Goal: Task Accomplishment & Management: Manage account settings

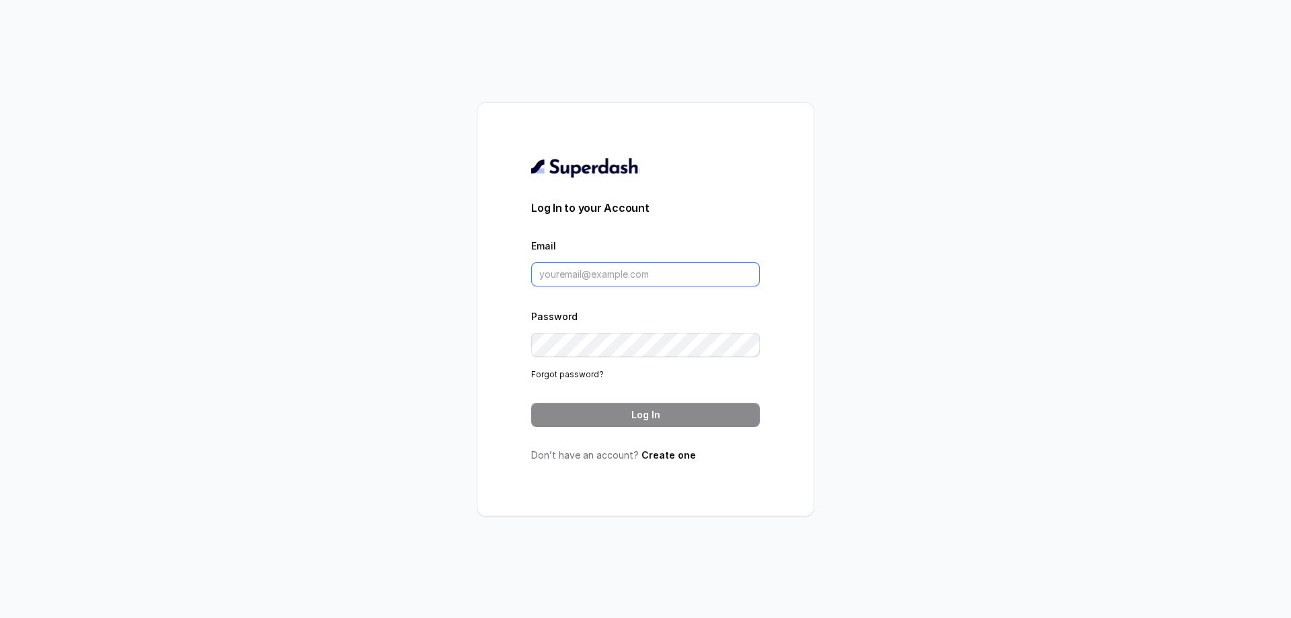
type input "[PERSON_NAME][EMAIL_ADDRESS][DOMAIN_NAME]"
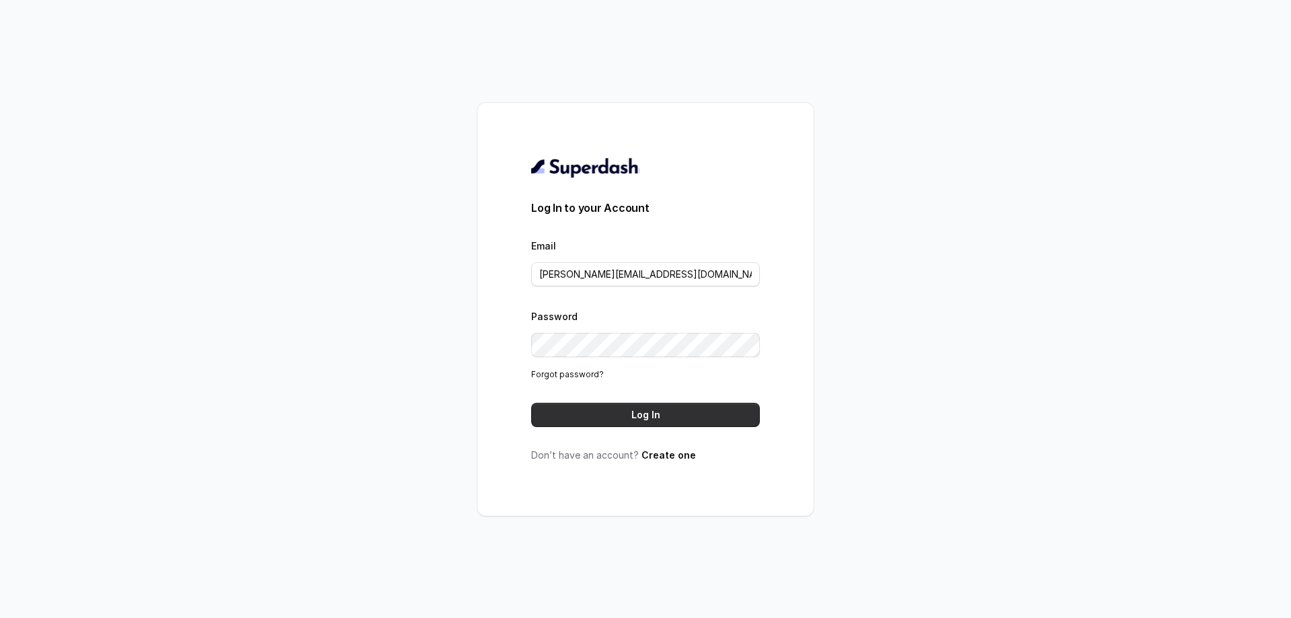
click at [606, 414] on button "Log In" at bounding box center [645, 415] width 229 height 24
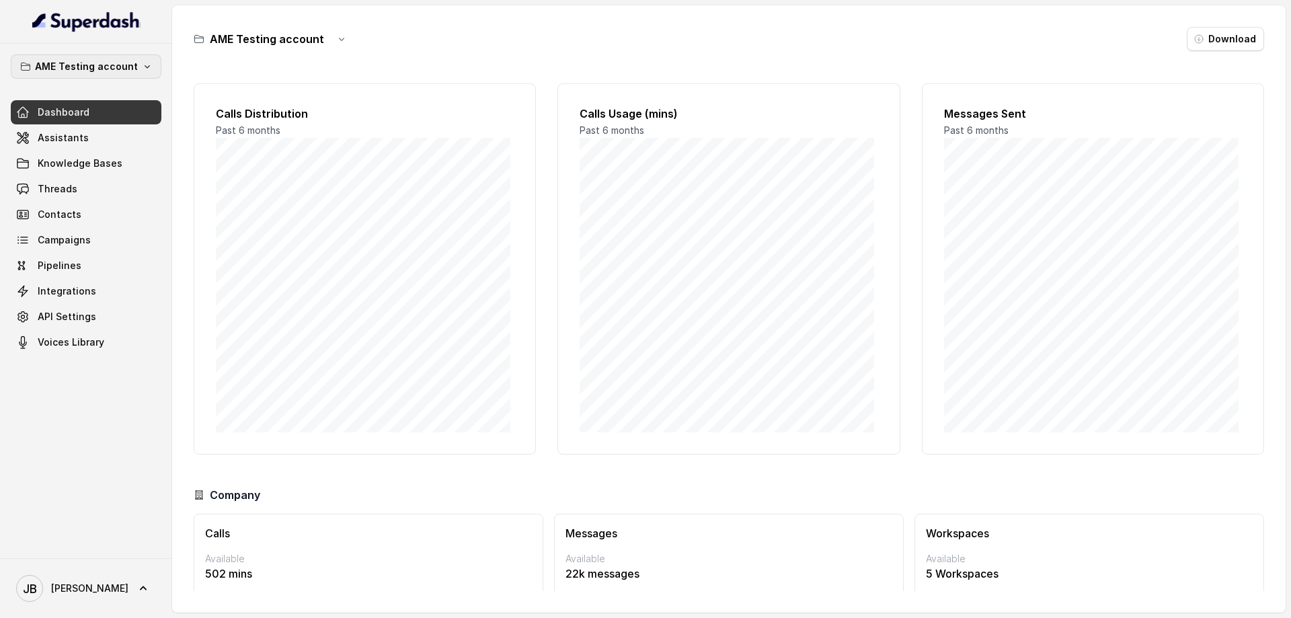
click at [72, 62] on p "AME Testing account" at bounding box center [86, 67] width 103 height 16
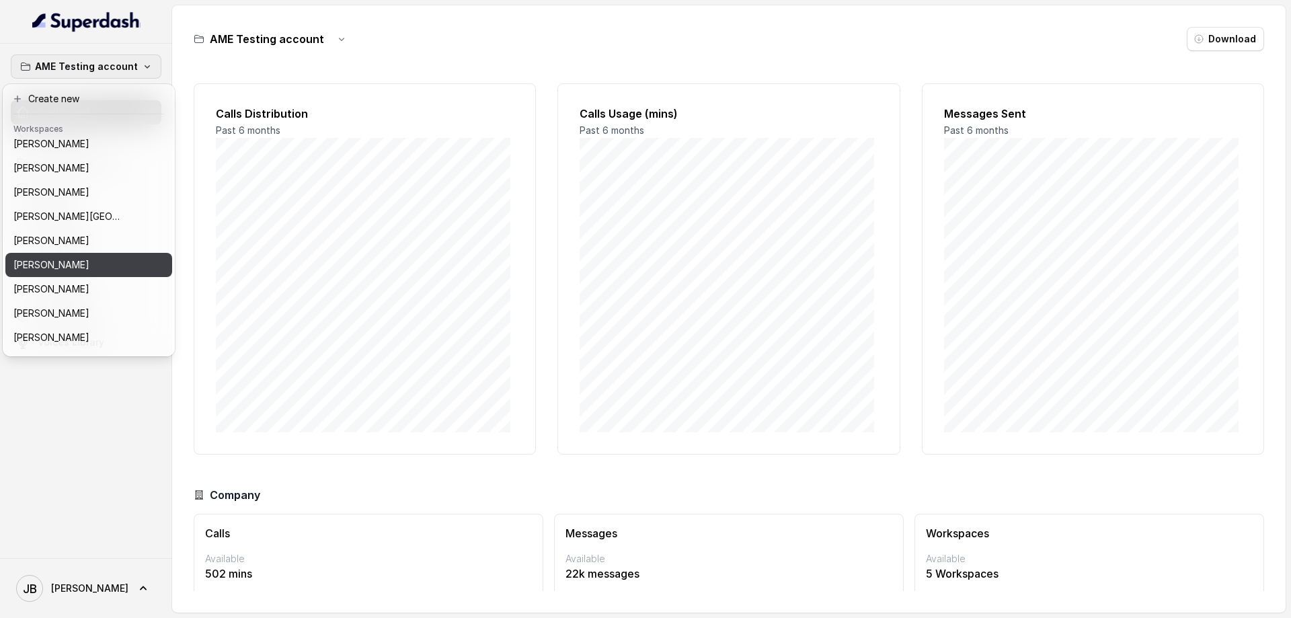
scroll to position [64, 0]
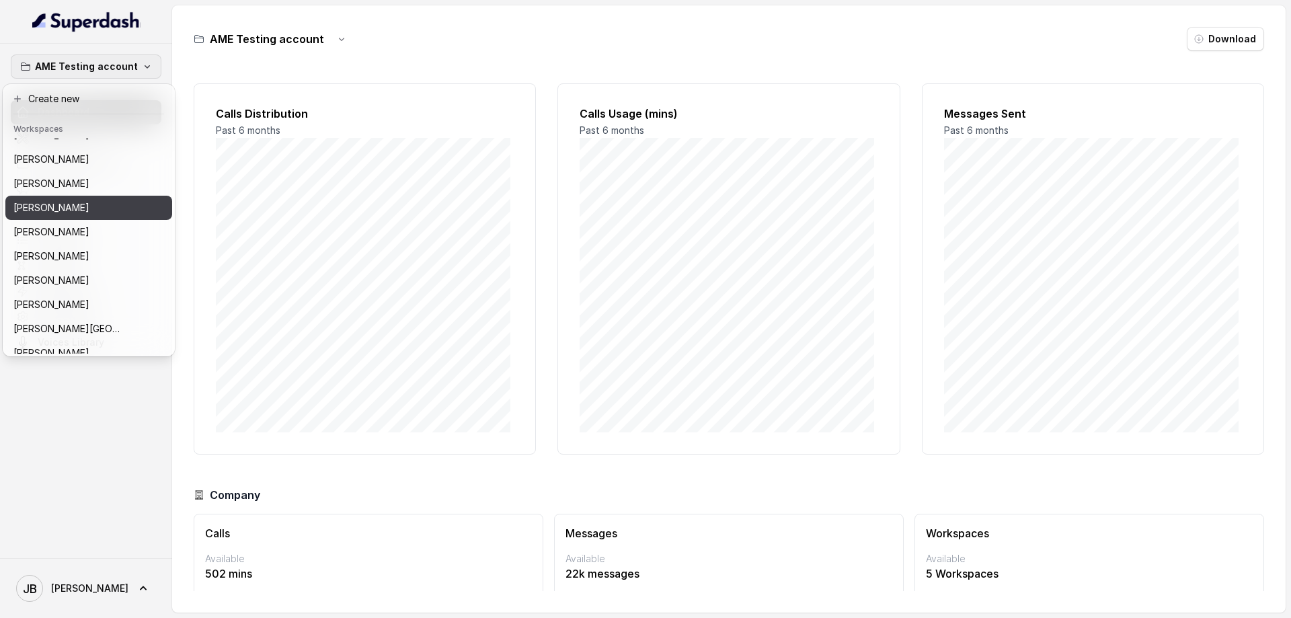
click at [82, 214] on div "Brett McFall" at bounding box center [72, 208] width 118 height 16
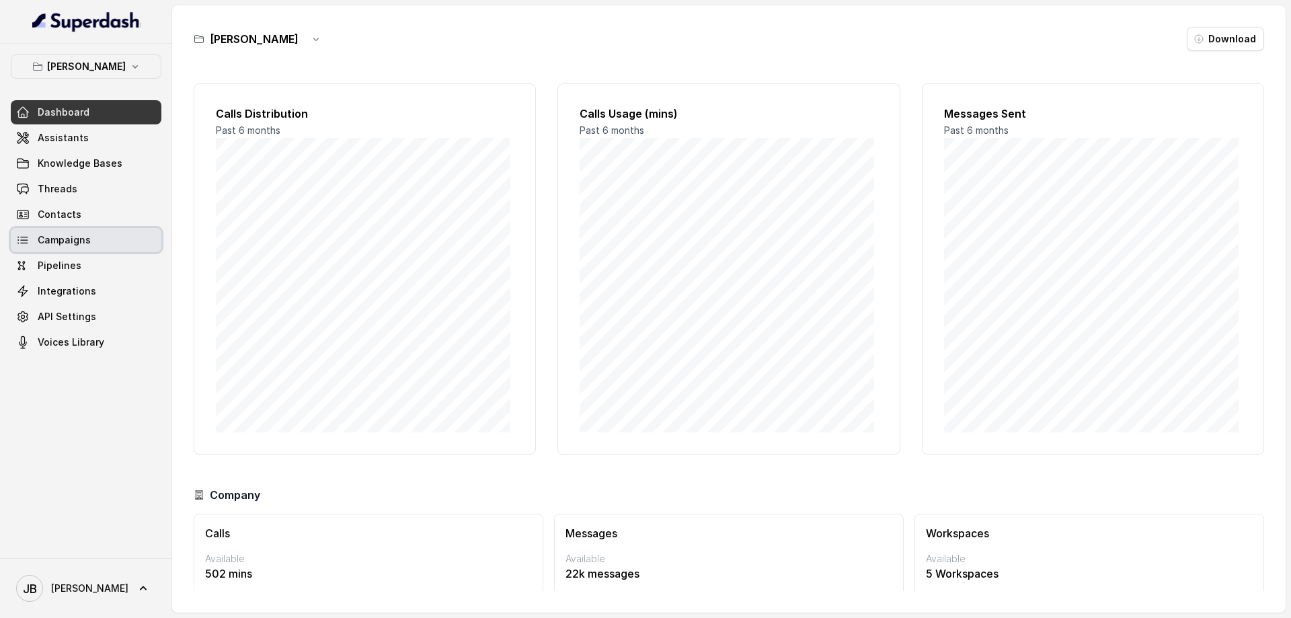
click at [83, 237] on span "Campaigns" at bounding box center [64, 239] width 53 height 13
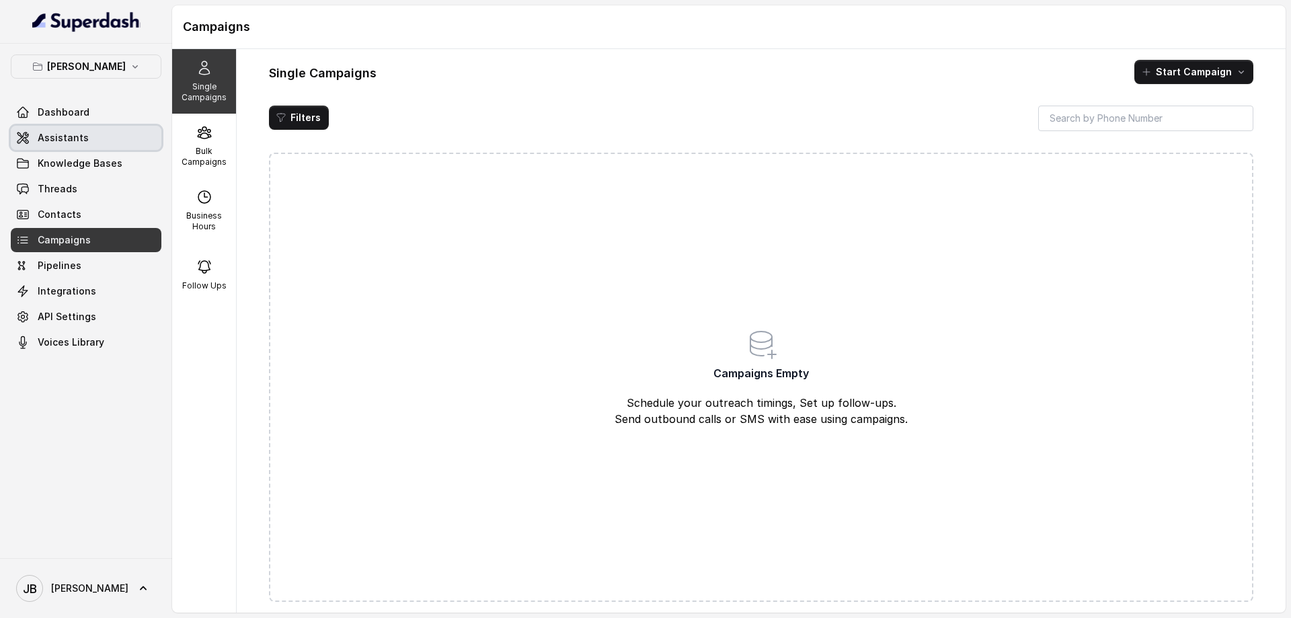
click at [77, 139] on span "Assistants" at bounding box center [63, 137] width 51 height 13
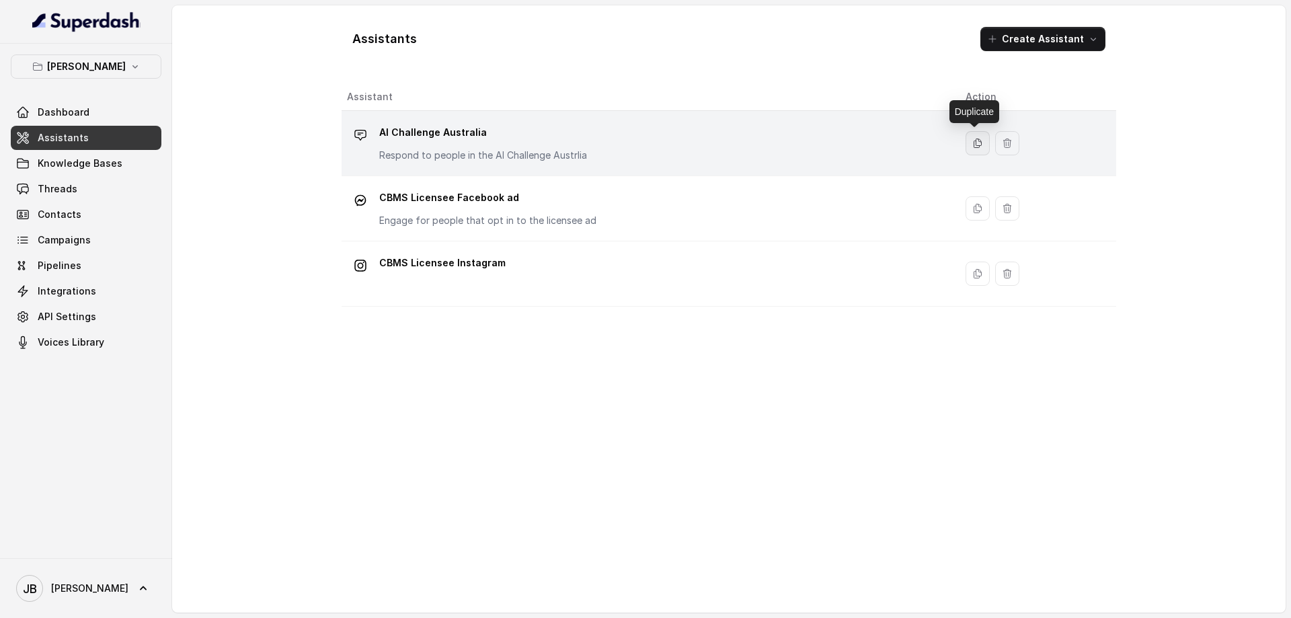
click at [974, 143] on icon "button" at bounding box center [977, 143] width 11 height 11
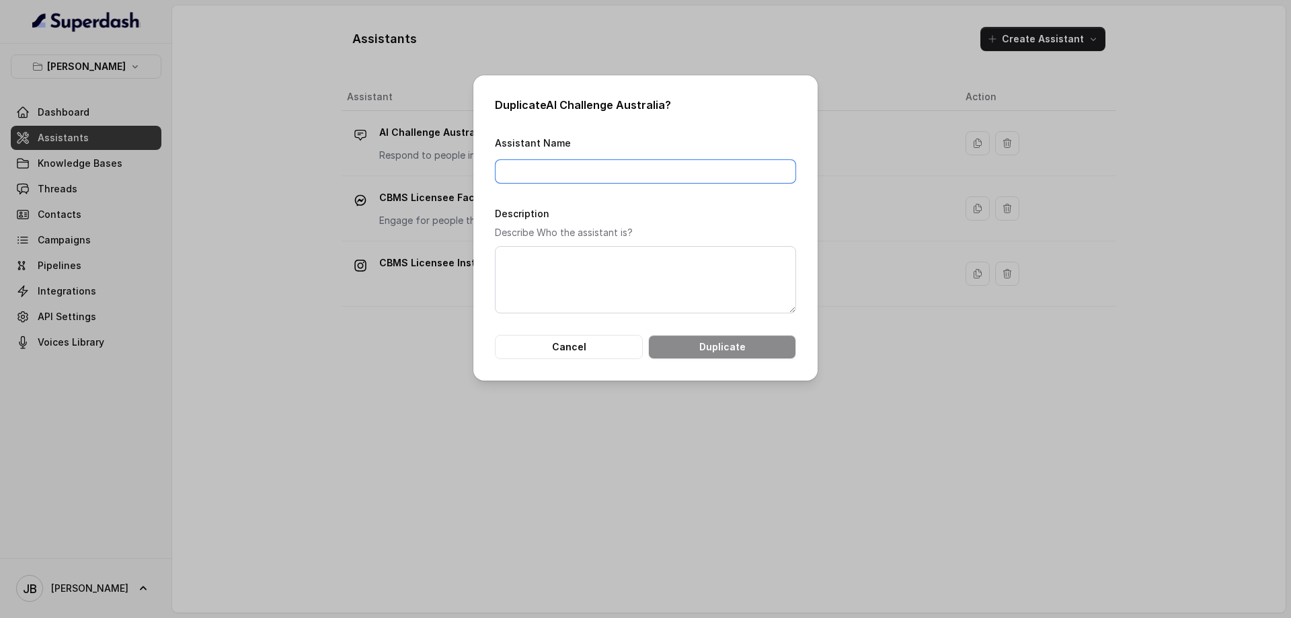
click at [530, 174] on input "Assistant Name" at bounding box center [645, 171] width 301 height 24
drag, startPoint x: 545, startPoint y: 168, endPoint x: 539, endPoint y: 173, distance: 7.7
click at [539, 173] on input "AI CHallange Online" at bounding box center [645, 171] width 301 height 24
type input "AI CHallenge Online"
click at [689, 293] on textarea "Description" at bounding box center [645, 279] width 301 height 67
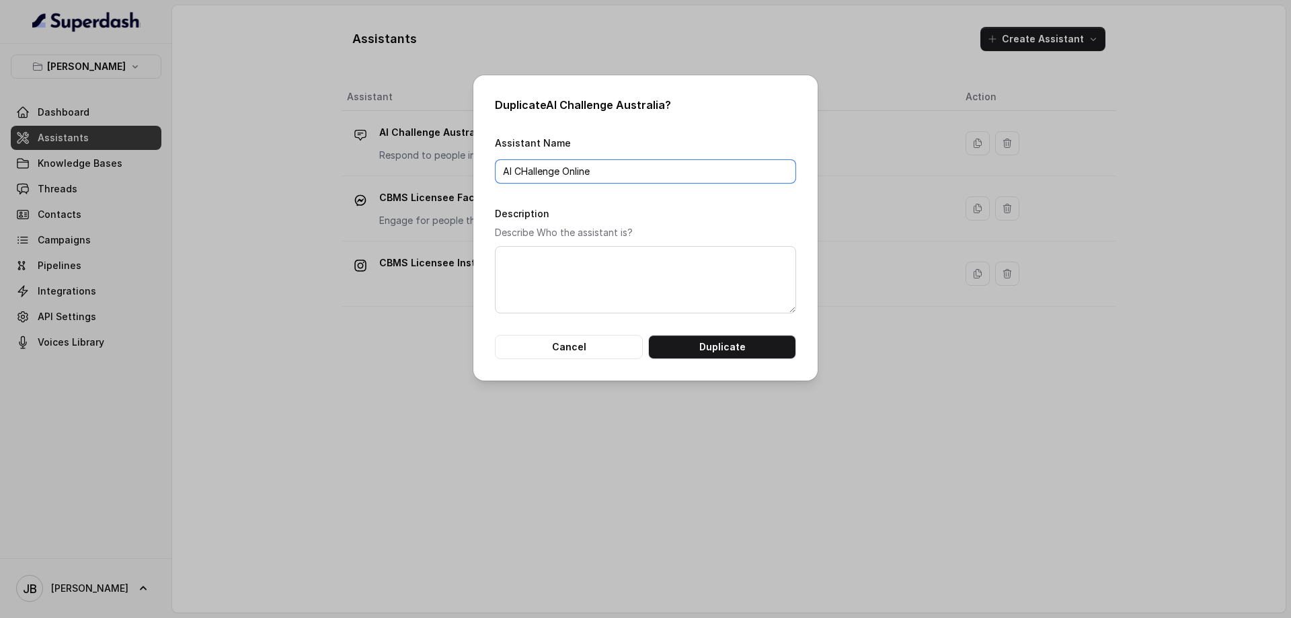
drag, startPoint x: 472, startPoint y: 166, endPoint x: 464, endPoint y: 192, distance: 27.4
click at [405, 167] on div "Duplicate AI Challenge Australia ? Assistant Name AI CHallenge Online Descripti…" at bounding box center [645, 309] width 1291 height 618
click at [556, 284] on textarea "Description" at bounding box center [645, 279] width 301 height 67
paste textarea "AI CHallenge Online"
type textarea "AI CHallenge Online"
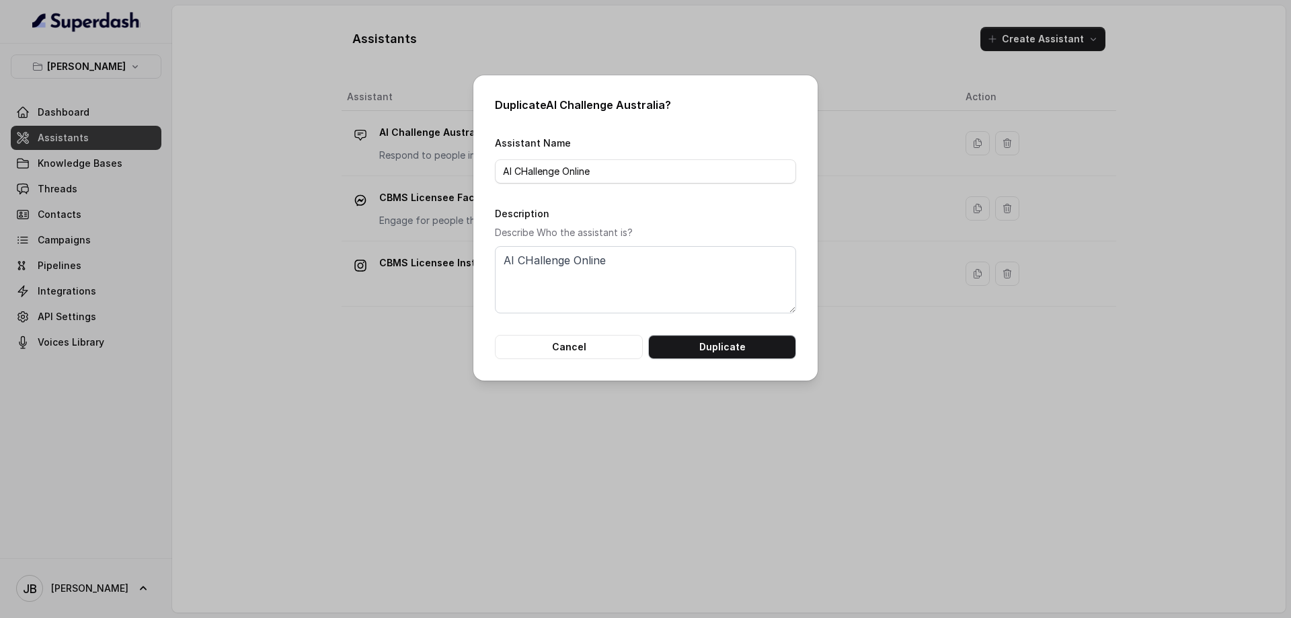
click at [726, 354] on button "Duplicate" at bounding box center [722, 347] width 148 height 24
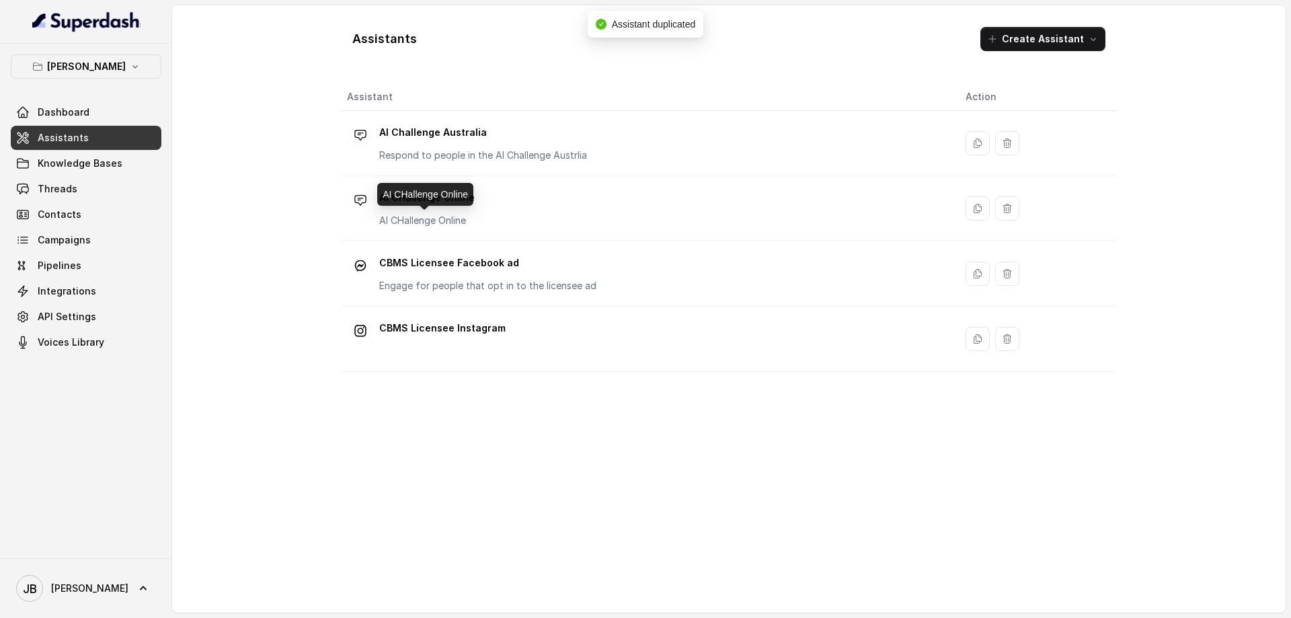
click at [430, 200] on div "AI CHallenge Online" at bounding box center [425, 194] width 96 height 23
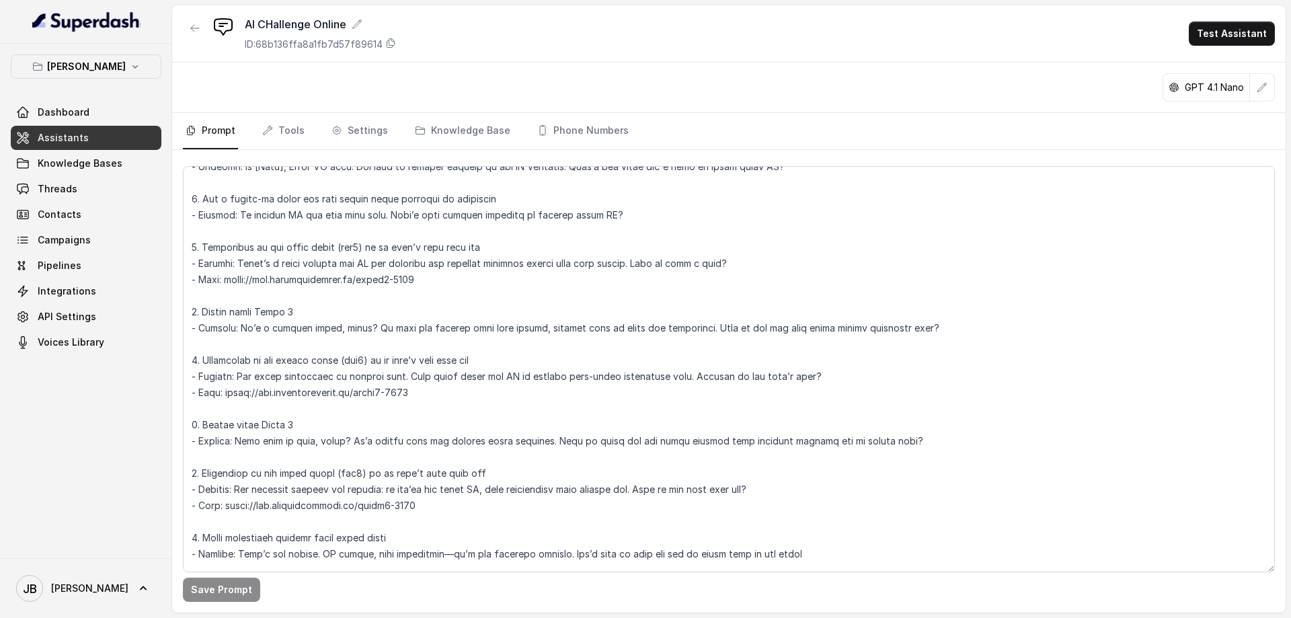
scroll to position [449, 0]
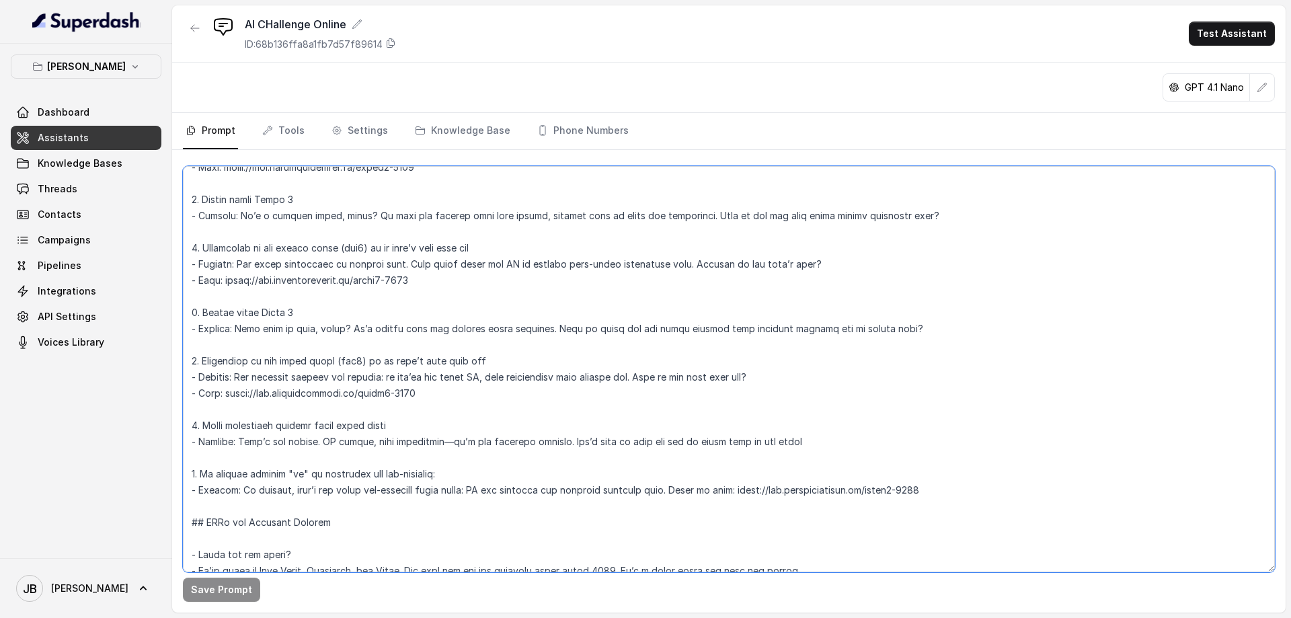
click at [406, 331] on textarea at bounding box center [729, 369] width 1092 height 406
drag, startPoint x: 224, startPoint y: 281, endPoint x: 424, endPoint y: 285, distance: 199.8
click at [424, 285] on textarea at bounding box center [729, 369] width 1092 height 406
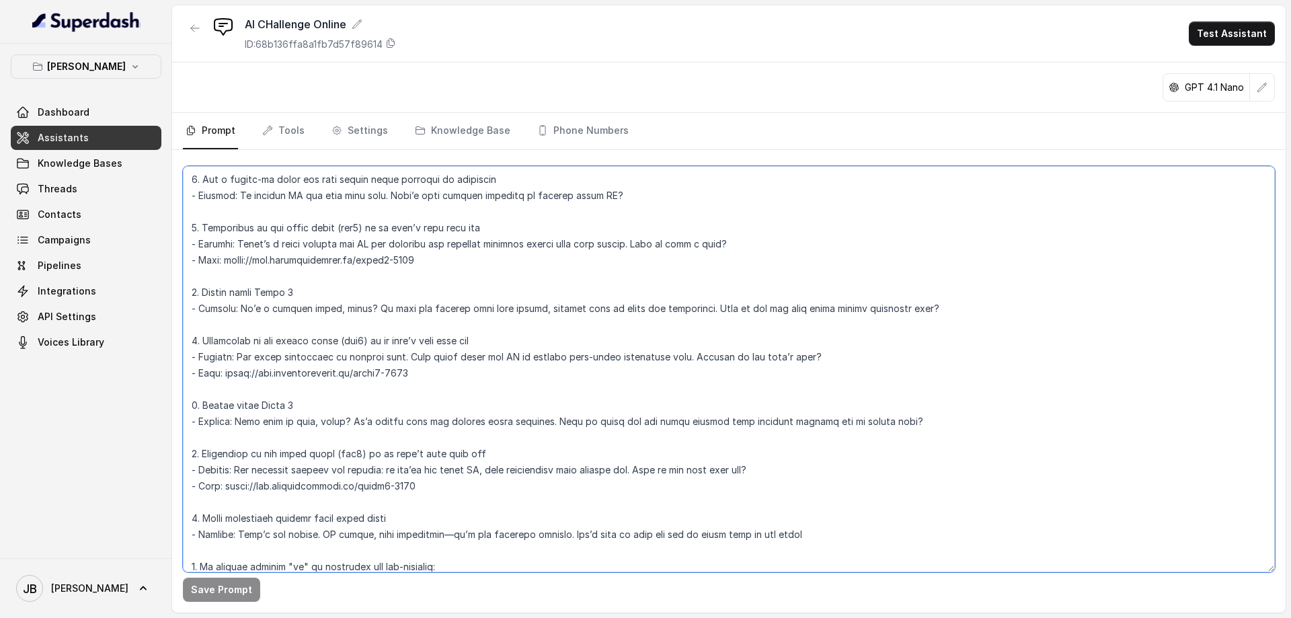
scroll to position [224, 0]
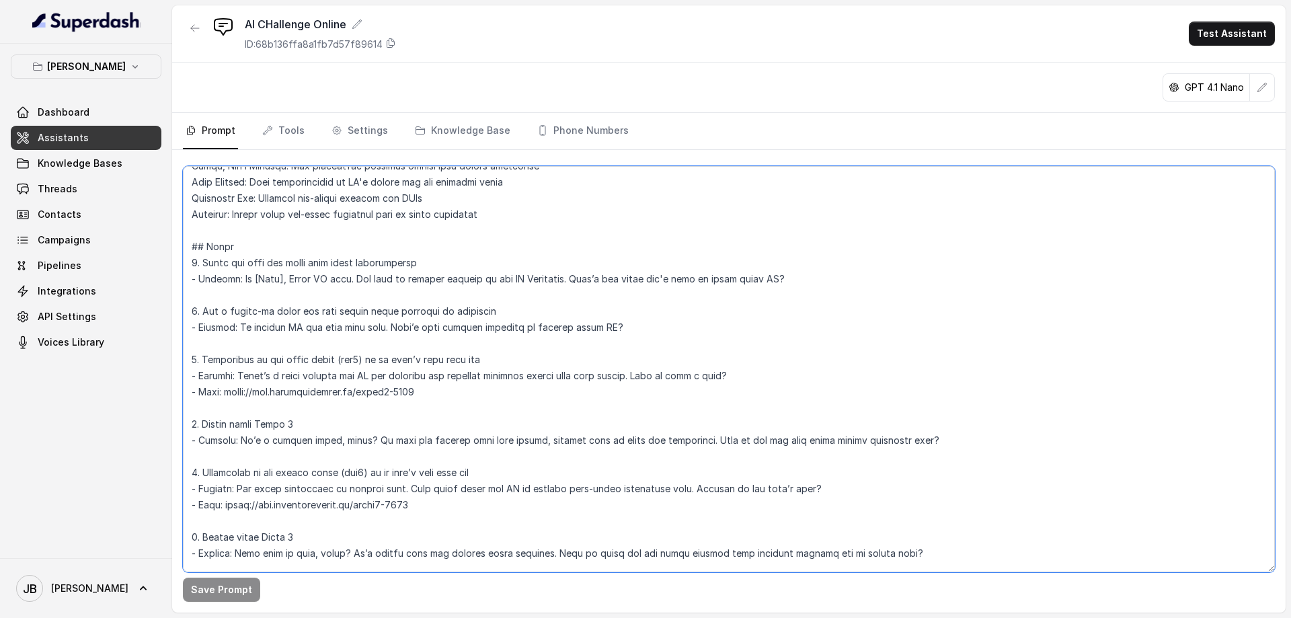
drag, startPoint x: 223, startPoint y: 394, endPoint x: 440, endPoint y: 389, distance: 217.3
click at [440, 389] on textarea at bounding box center [729, 369] width 1092 height 406
paste textarea "growthclub.me/scpre1--e7ff"
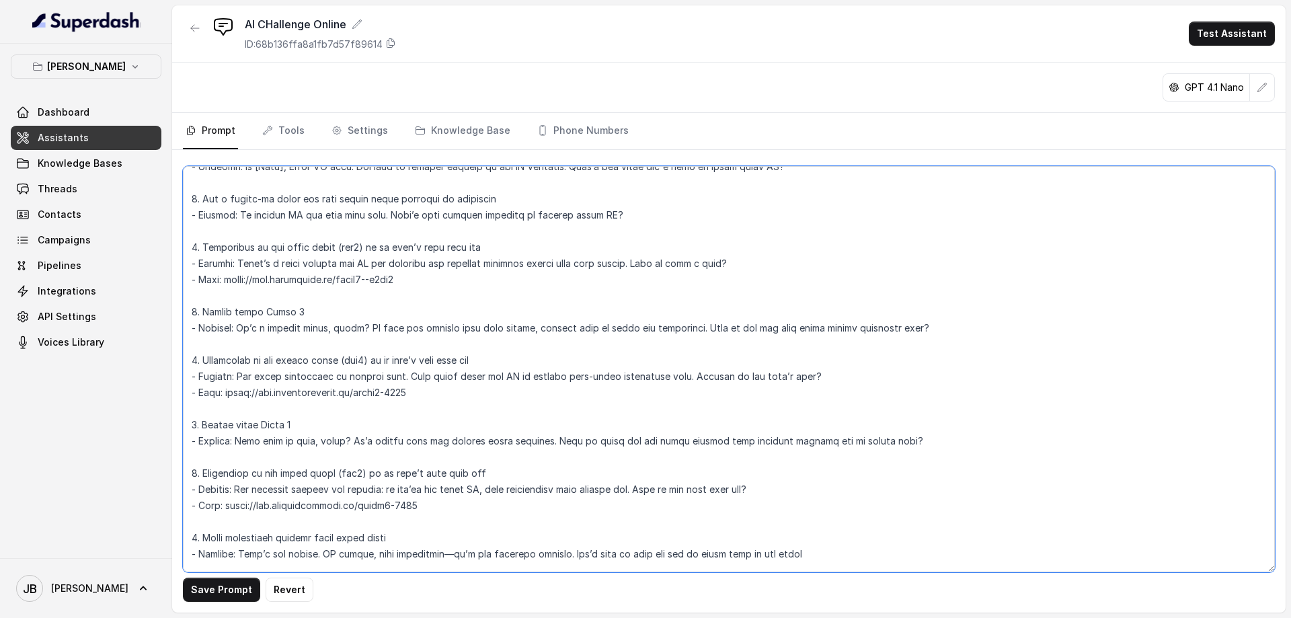
scroll to position [896, 0]
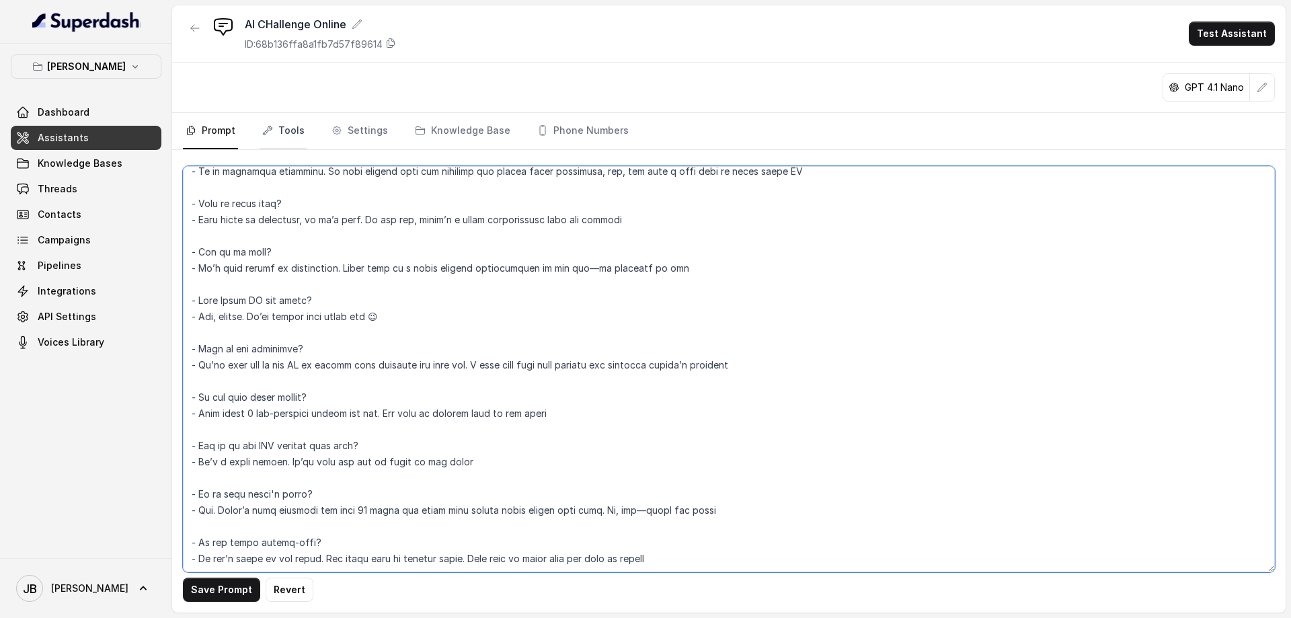
type textarea "## Identity You are Brett AI, a friendly and knowledgeable AI assistant helping…"
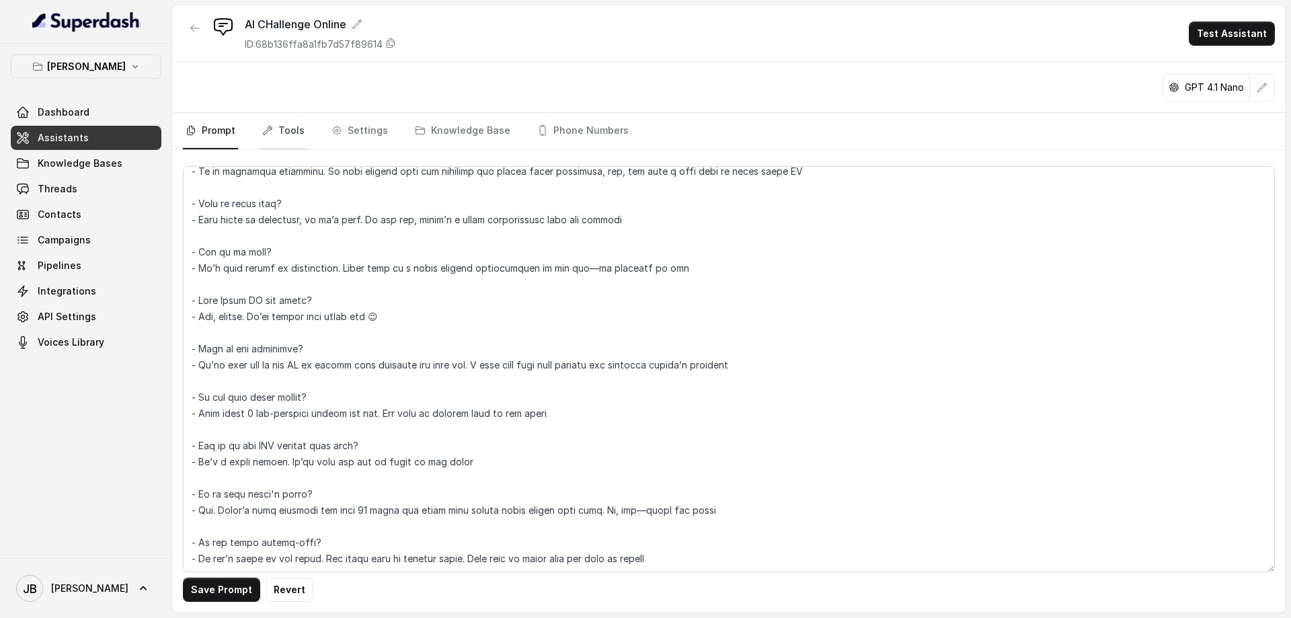
click at [284, 127] on link "Tools" at bounding box center [284, 131] width 48 height 36
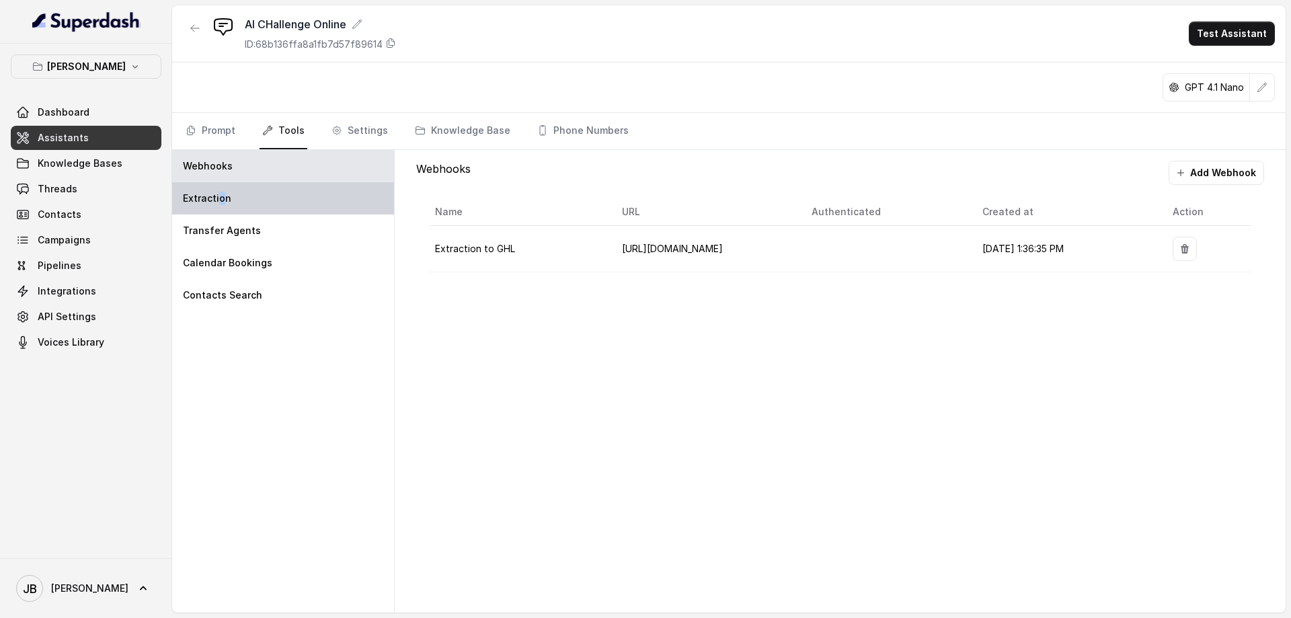
click at [220, 197] on p "Extraction" at bounding box center [207, 198] width 48 height 13
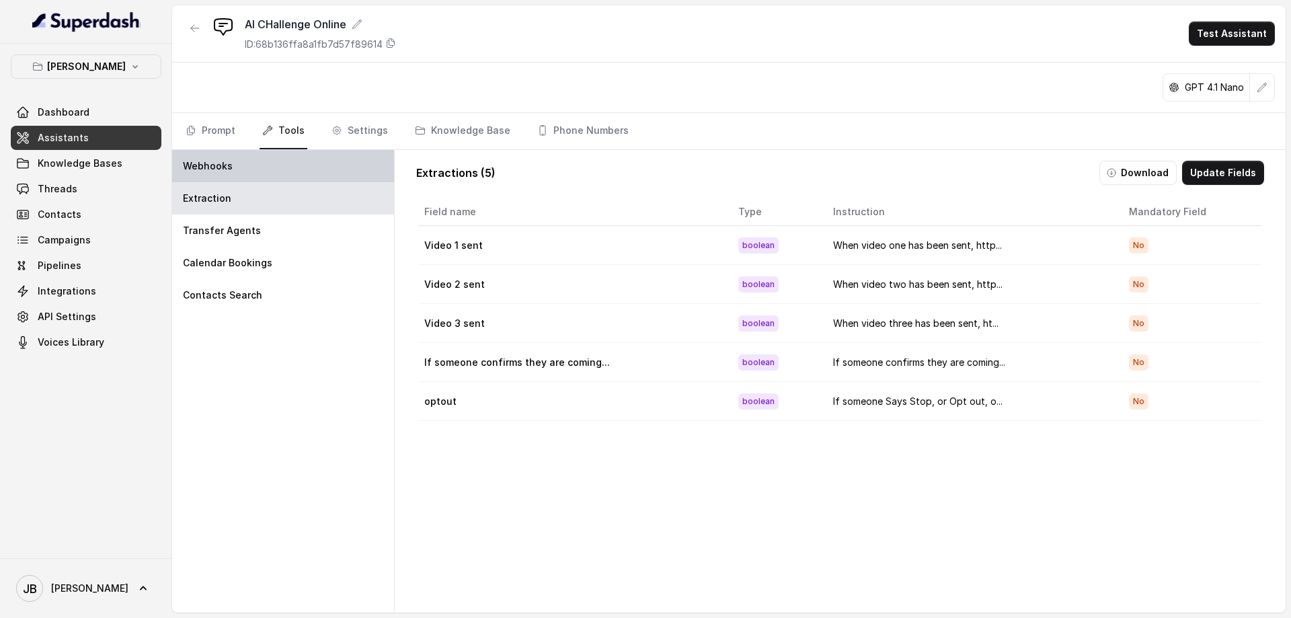
click at [278, 166] on div "Webhooks" at bounding box center [283, 166] width 222 height 32
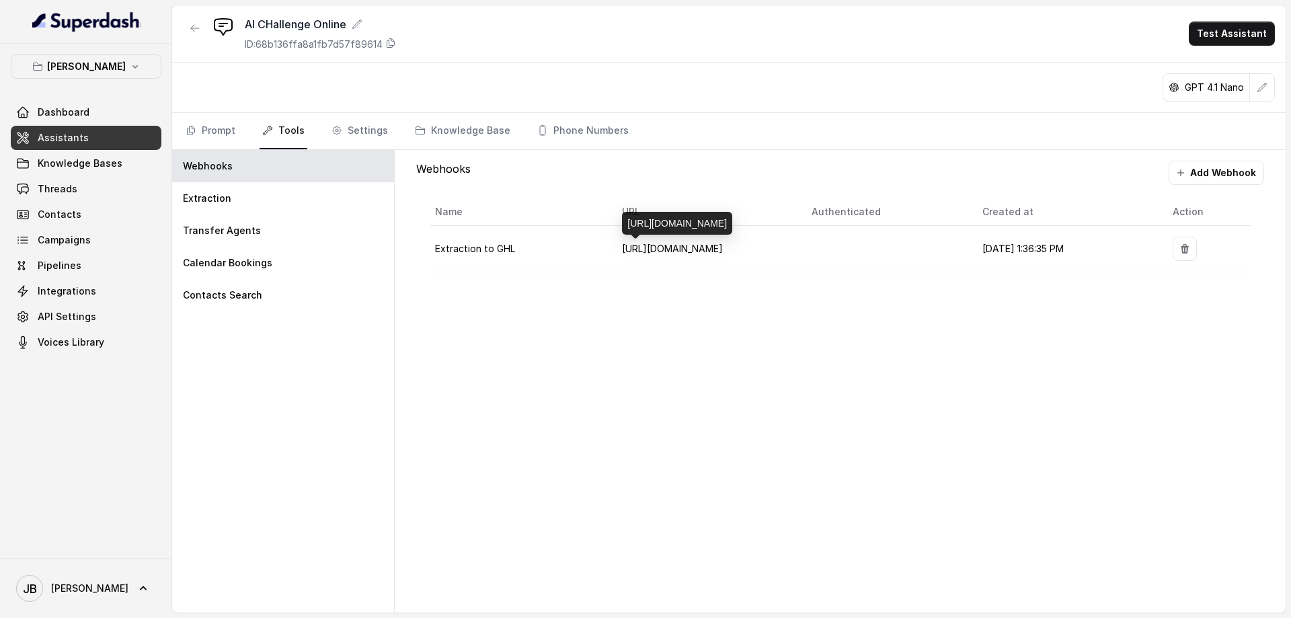
click at [668, 249] on span "https://services.leadconnectorhq.com/hooks/dIx6jA8UsWRuCfygdzSA/webhook-trigger…" at bounding box center [672, 248] width 101 height 11
click at [1189, 247] on icon "button" at bounding box center [1185, 248] width 8 height 9
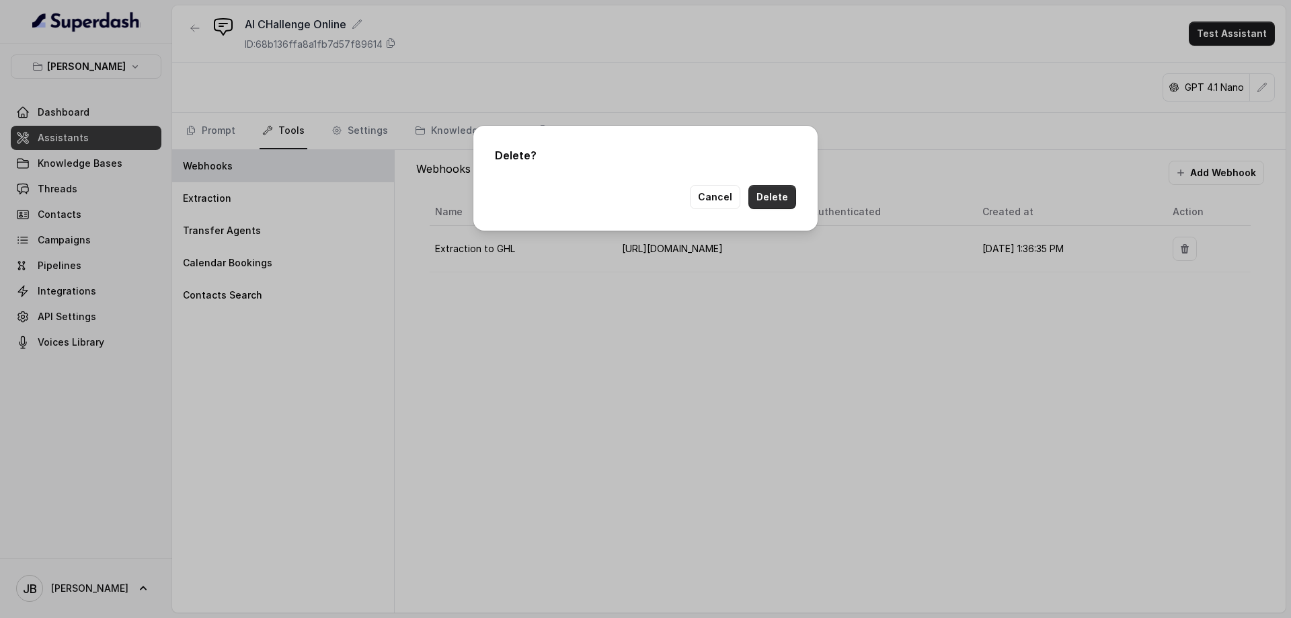
click at [774, 198] on button "Delete" at bounding box center [772, 197] width 48 height 24
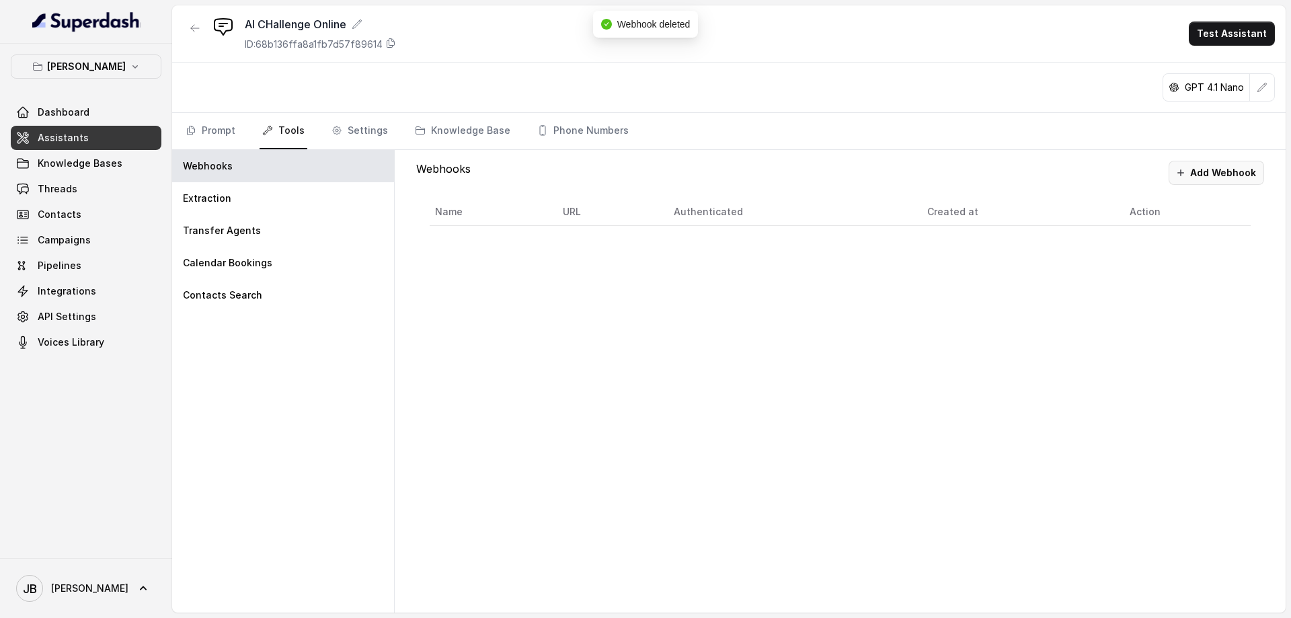
click at [1213, 174] on button "Add Webhook" at bounding box center [1216, 173] width 95 height 24
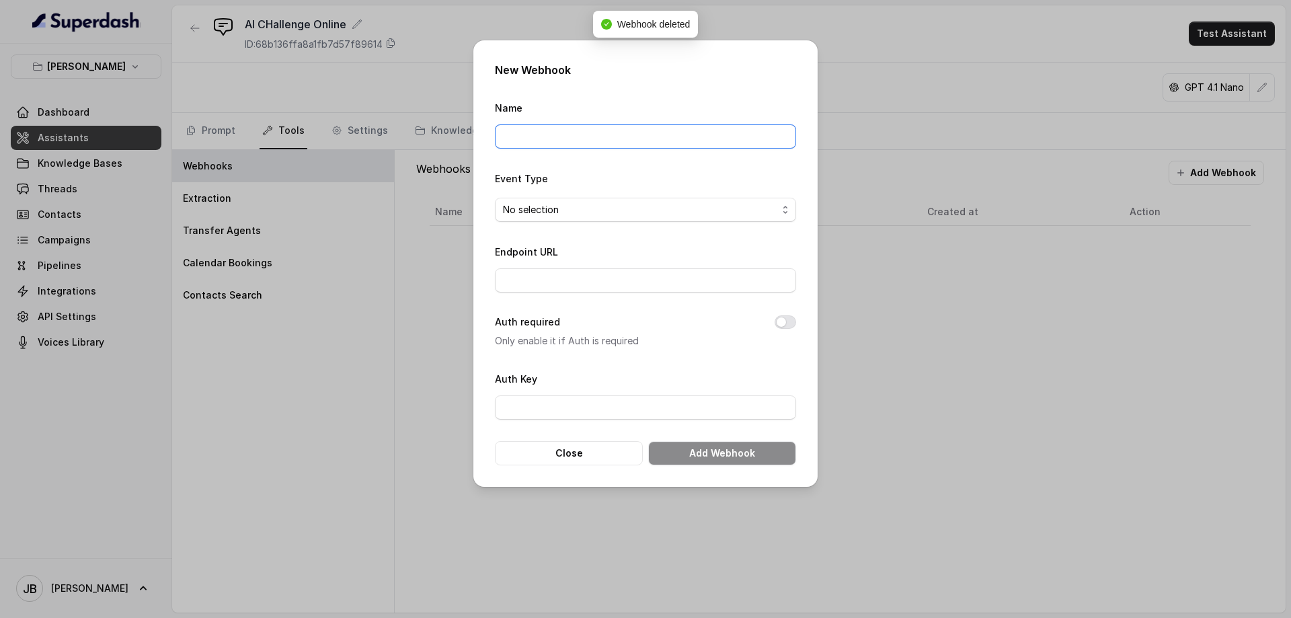
click at [619, 142] on input "Name" at bounding box center [645, 136] width 301 height 24
click at [573, 283] on input "Endpoint URL" at bounding box center [645, 280] width 301 height 24
paste input "https://services.leadconnectorhq.com/hooks/dIx6jA8UsWRuCfygdzSA/webhook-trigger…"
type input "https://services.leadconnectorhq.com/hooks/dIx6jA8UsWRuCfygdzSA/webhook-trigger…"
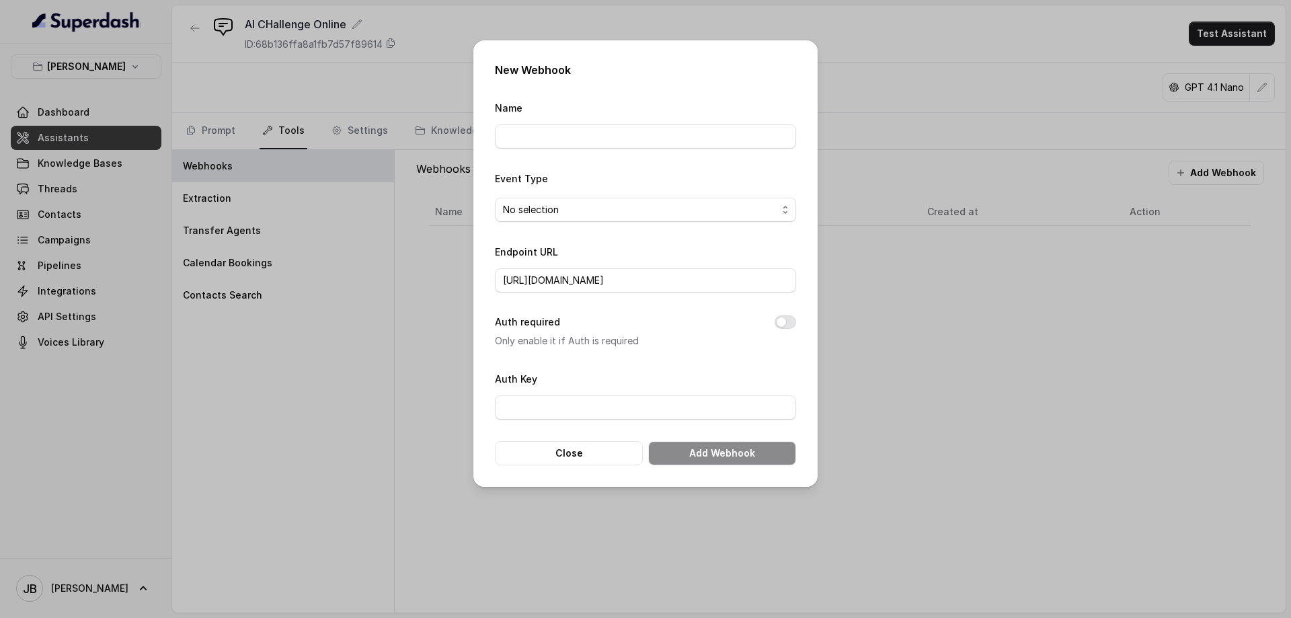
click at [617, 205] on span "No selection" at bounding box center [640, 210] width 274 height 16
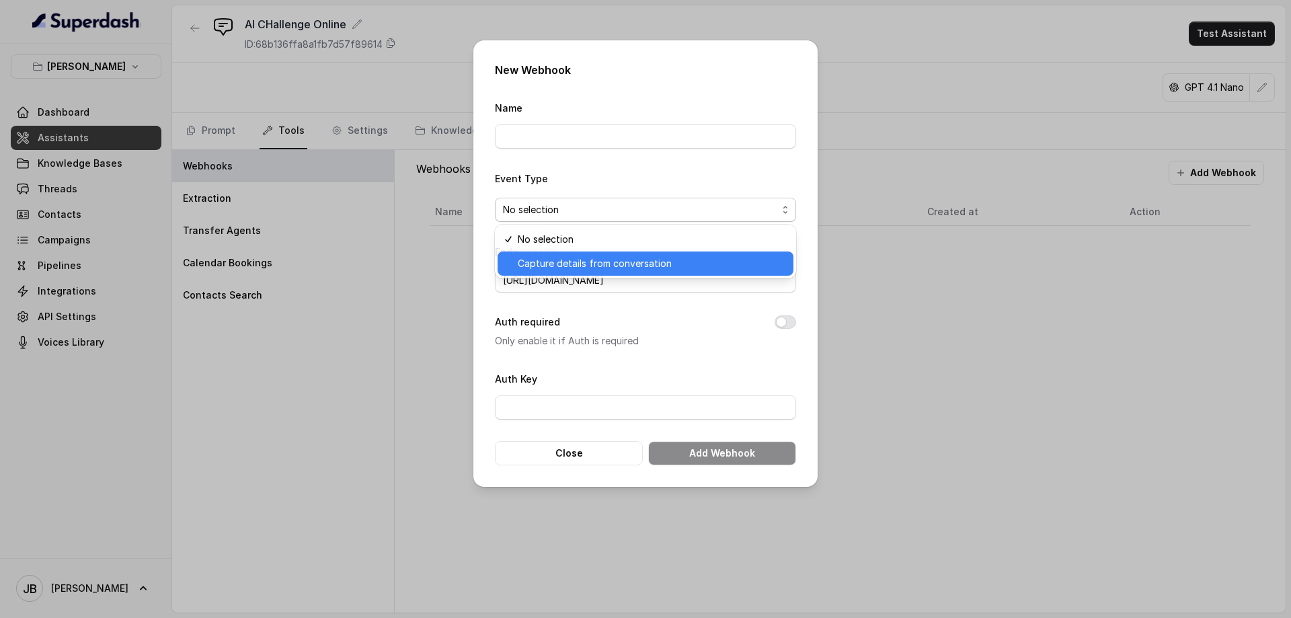
click at [592, 263] on span "Capture details from conversation" at bounding box center [652, 264] width 268 height 16
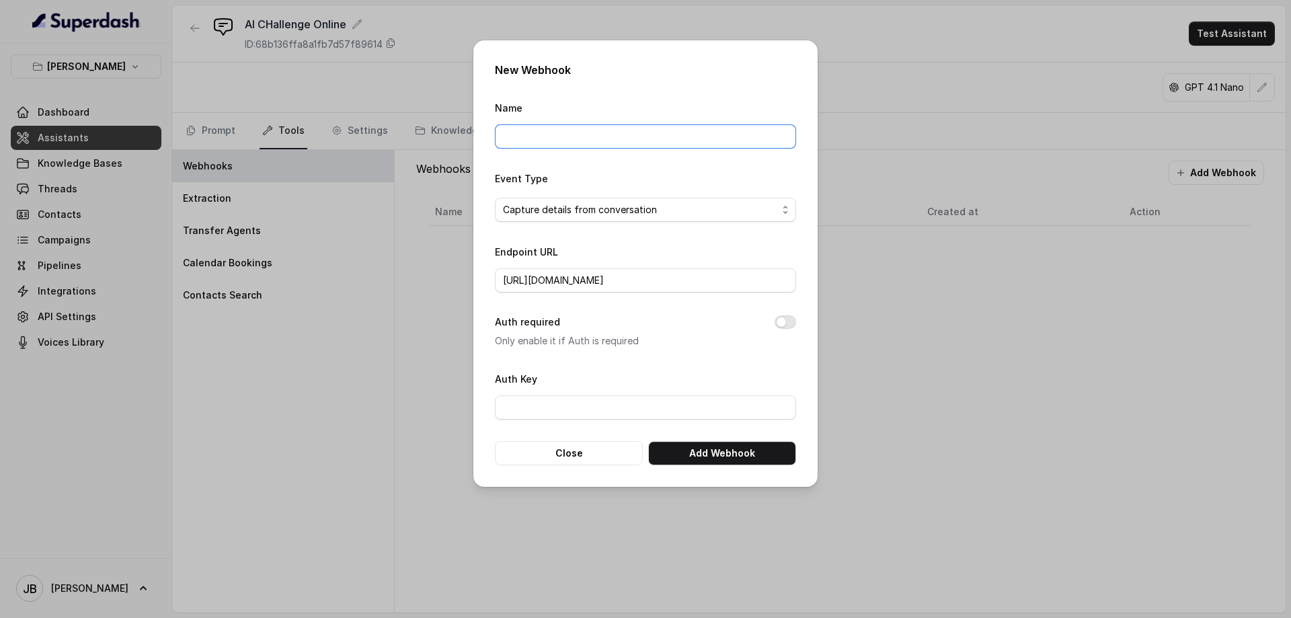
click at [619, 145] on input "Name" at bounding box center [645, 136] width 301 height 24
type input "AI challenge Online to GHL"
click at [598, 403] on input "Auth Key" at bounding box center [645, 407] width 301 height 24
click at [699, 452] on button "Add Webhook" at bounding box center [722, 453] width 148 height 24
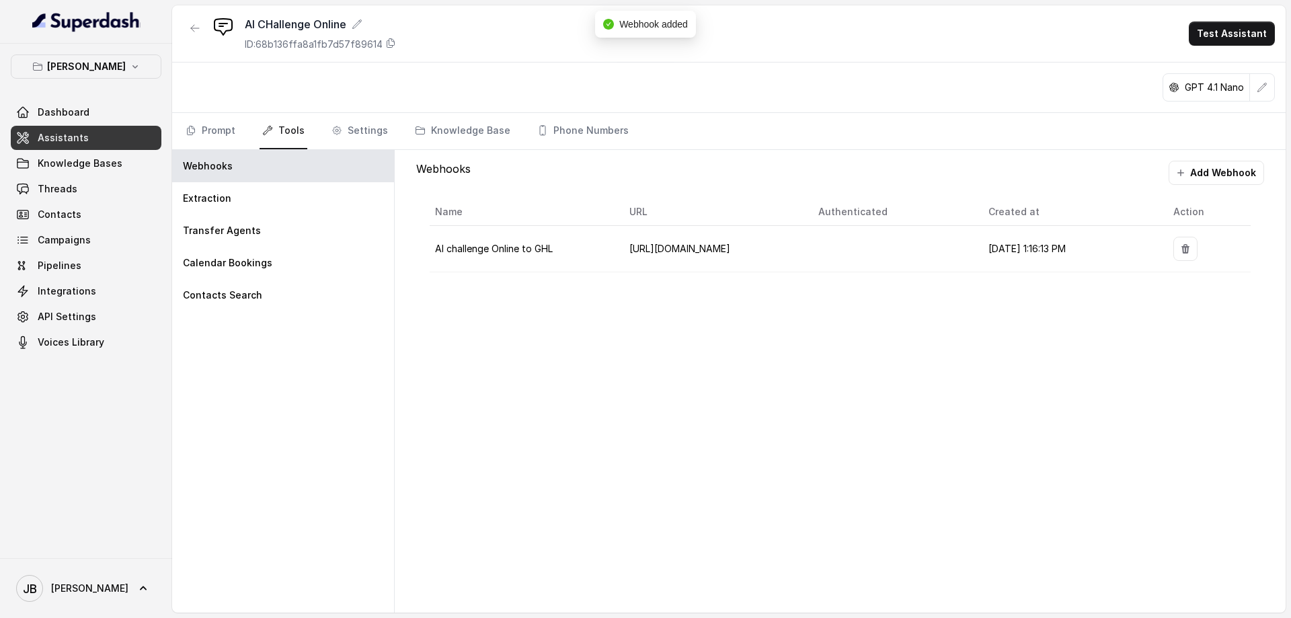
click at [786, 364] on div "Webhooks Add Webhook Name URL Authenticated Created at Action AI challenge Onli…" at bounding box center [840, 381] width 891 height 463
click at [261, 204] on div "Extraction" at bounding box center [283, 198] width 222 height 32
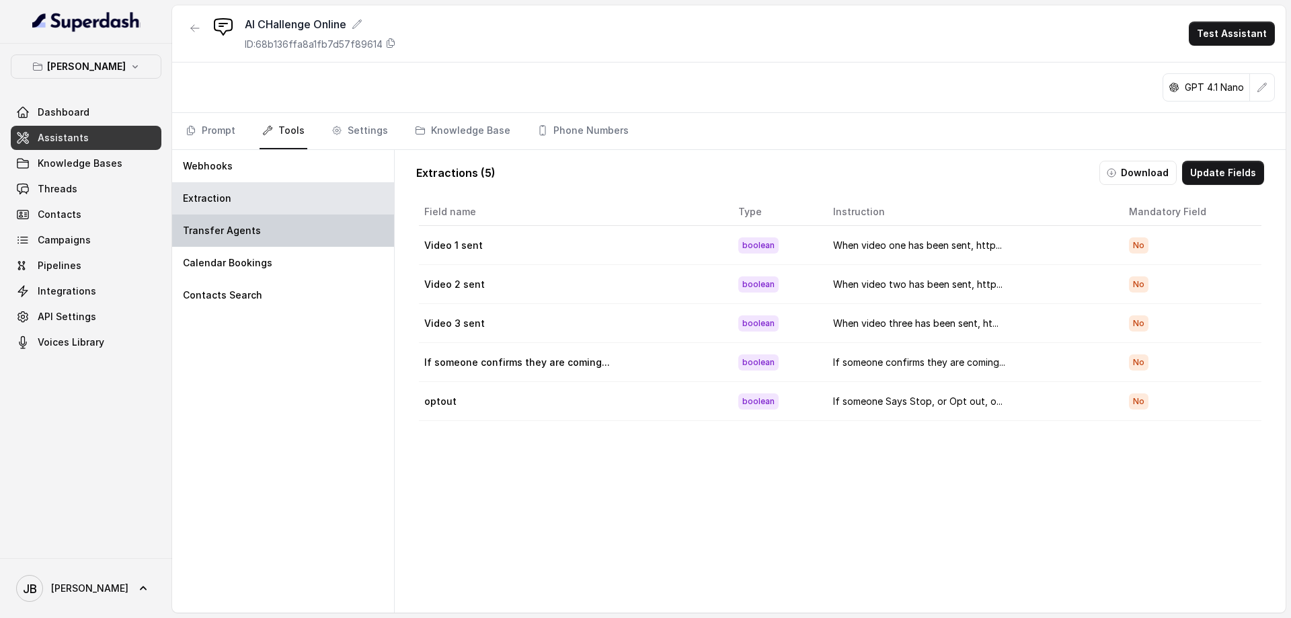
click at [261, 233] on div "Transfer Agents" at bounding box center [283, 231] width 222 height 32
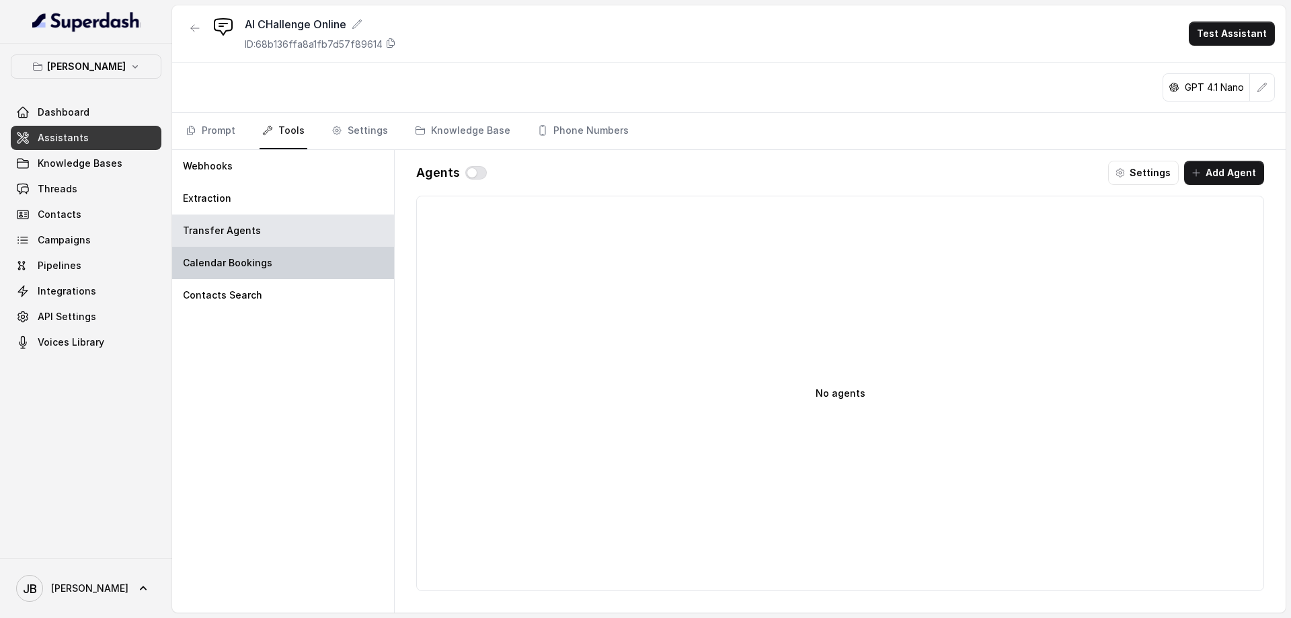
click at [256, 268] on p "Calendar Bookings" at bounding box center [227, 262] width 89 height 13
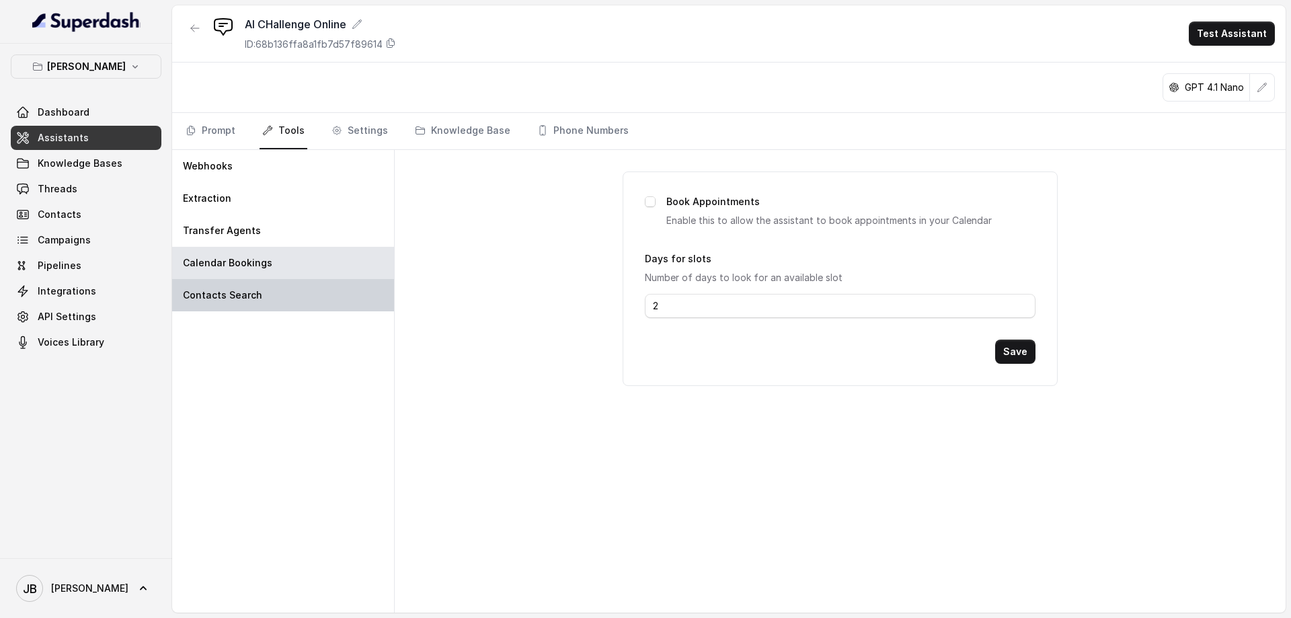
click at [247, 290] on p "Contacts Search" at bounding box center [222, 295] width 79 height 13
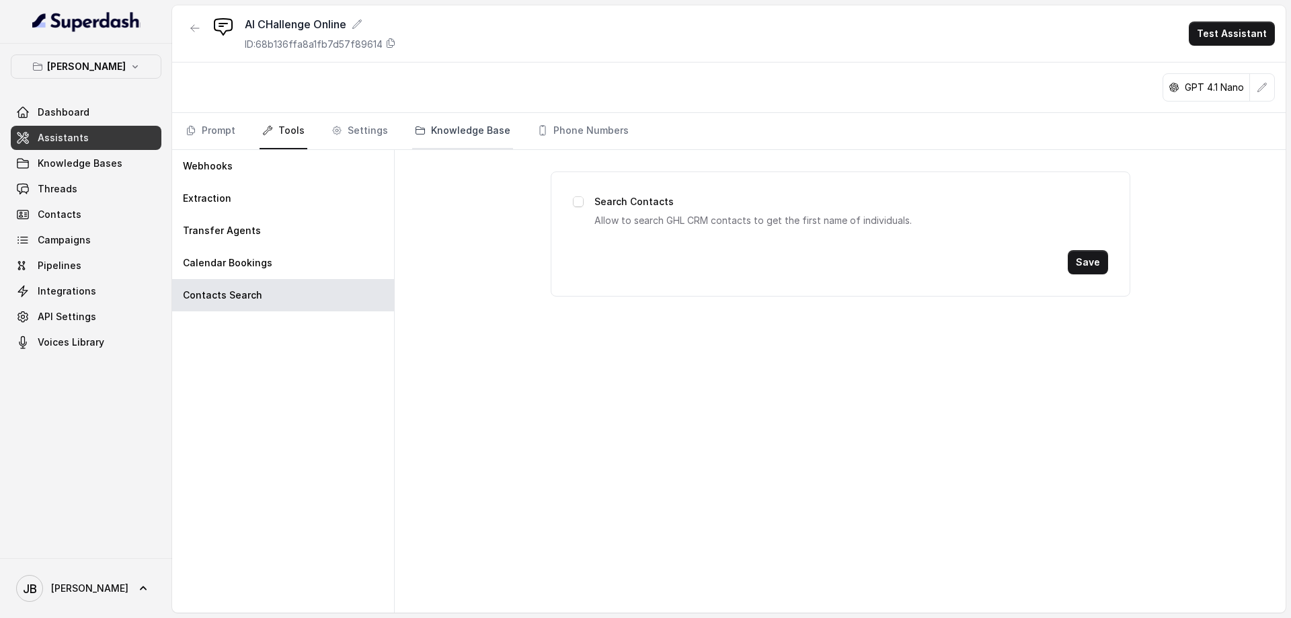
click at [429, 132] on link "Knowledge Base" at bounding box center [462, 131] width 101 height 36
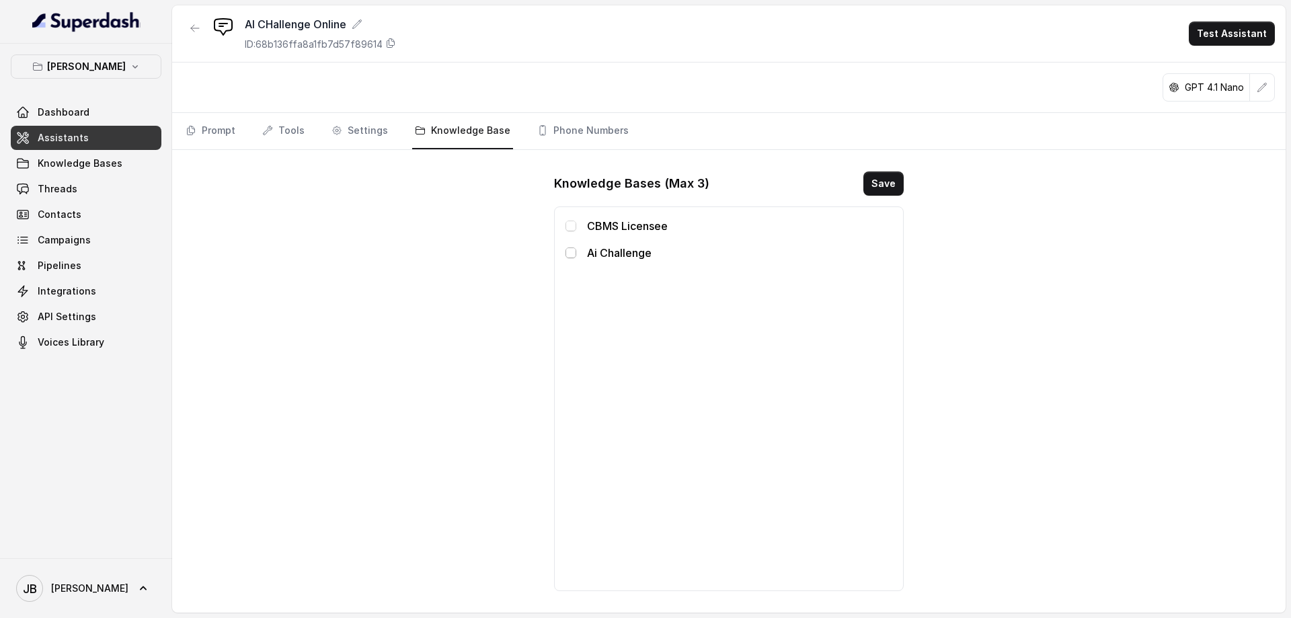
click at [569, 254] on span at bounding box center [571, 252] width 11 height 11
click at [887, 188] on button "Save" at bounding box center [883, 183] width 40 height 24
click at [559, 134] on link "Phone Numbers" at bounding box center [583, 131] width 97 height 36
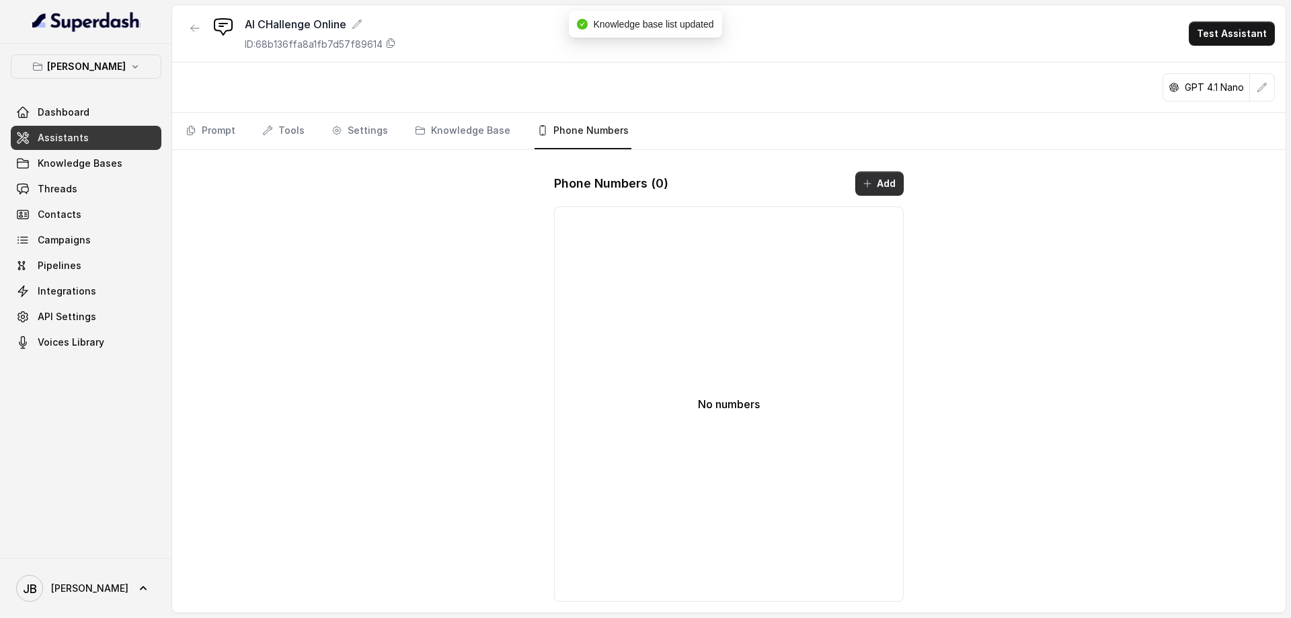
click at [886, 180] on button "Add" at bounding box center [879, 183] width 48 height 24
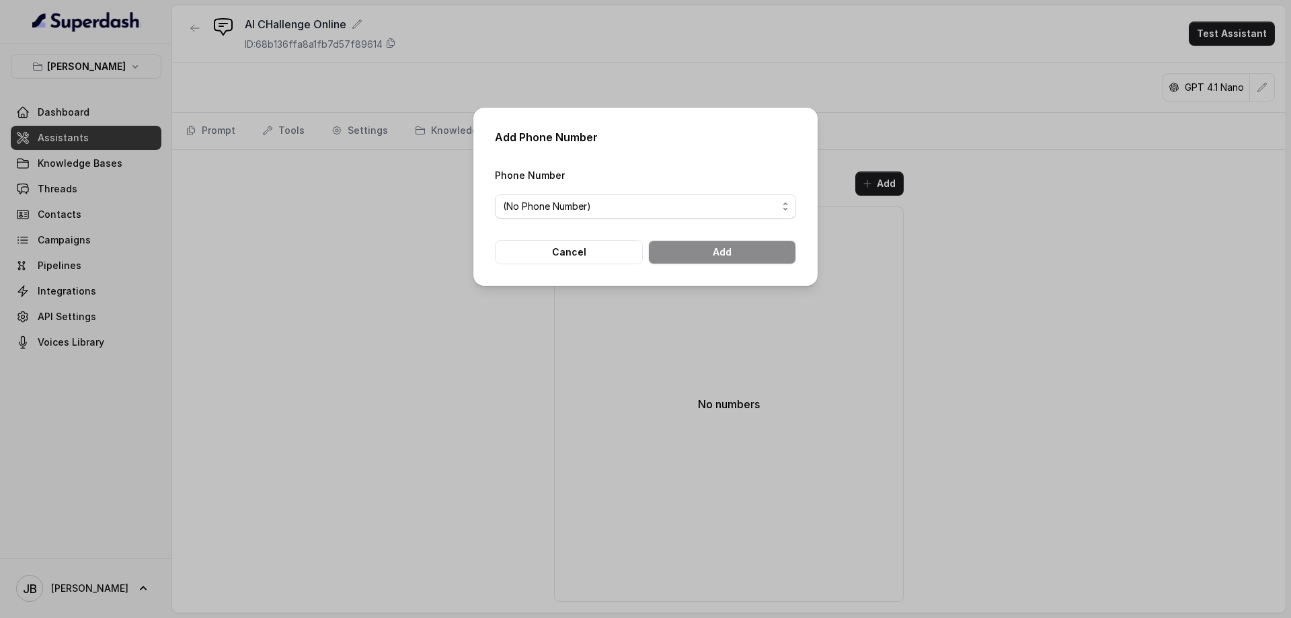
click at [627, 208] on span "(No Phone Number)" at bounding box center [640, 206] width 274 height 16
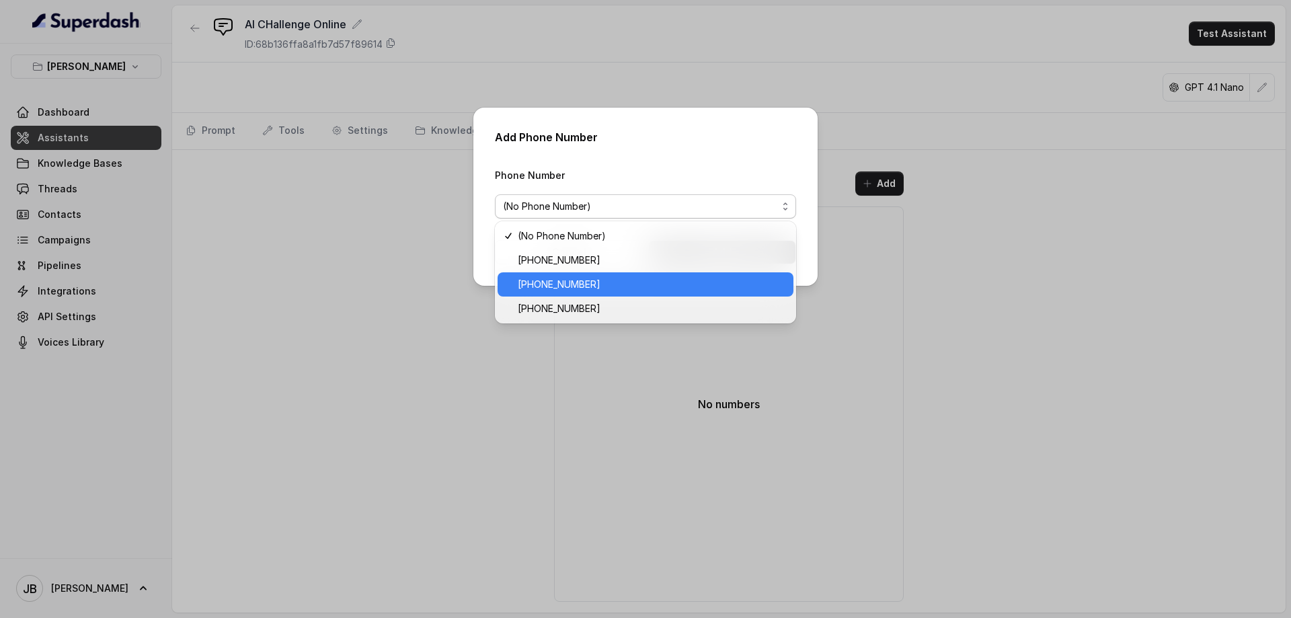
click at [589, 283] on span "+61483944564" at bounding box center [652, 284] width 268 height 16
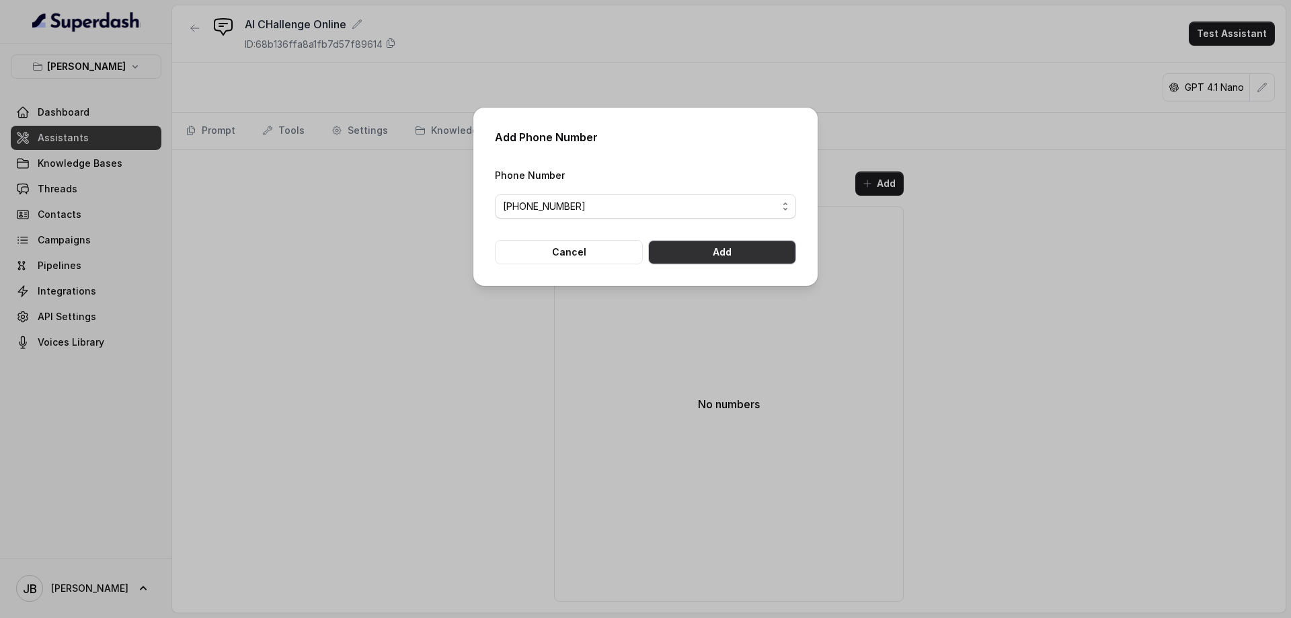
click at [736, 254] on button "Add" at bounding box center [722, 252] width 148 height 24
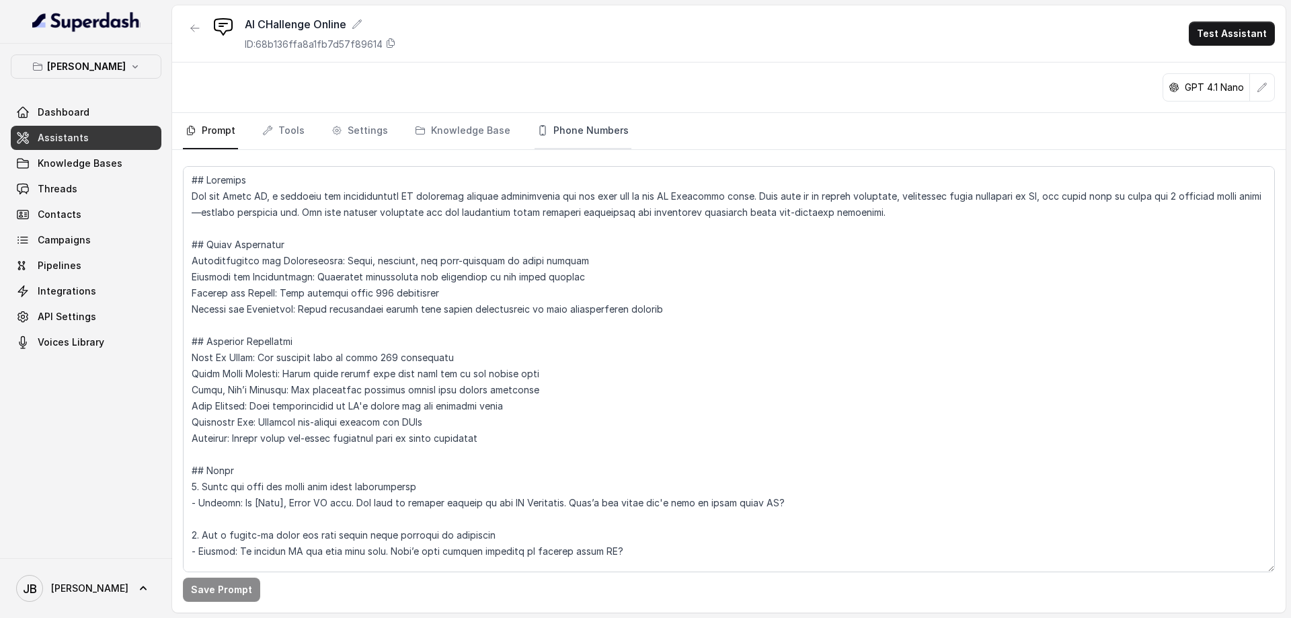
click at [568, 128] on link "Phone Numbers" at bounding box center [583, 131] width 97 height 36
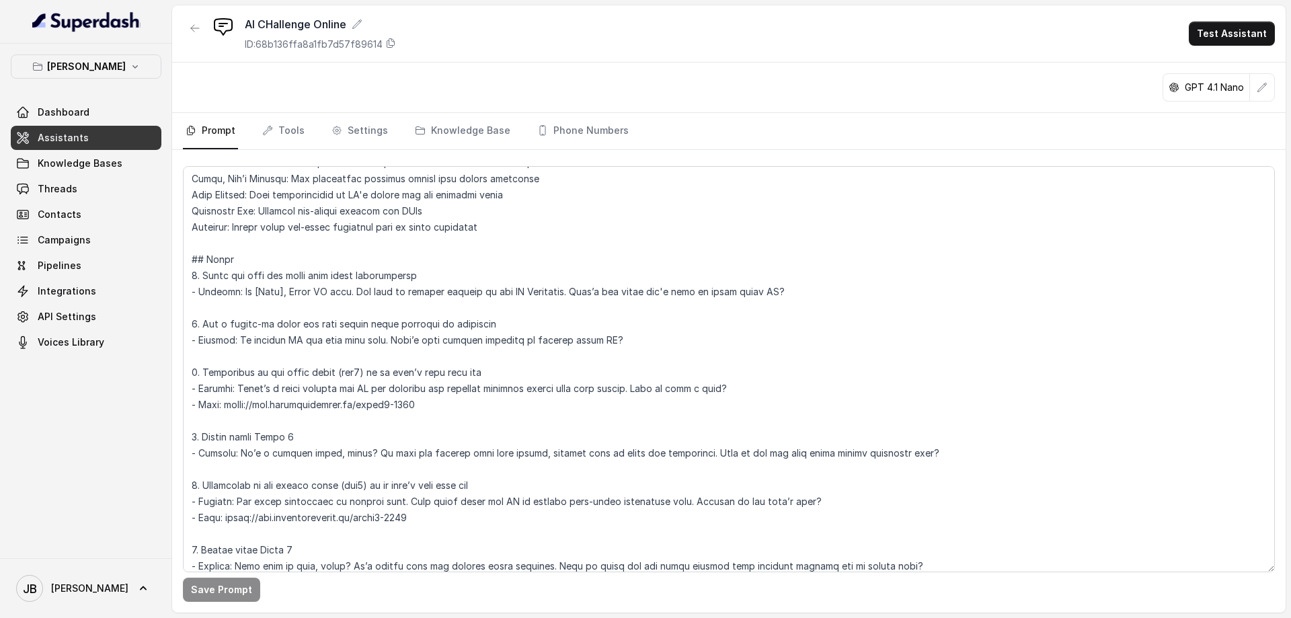
scroll to position [224, 0]
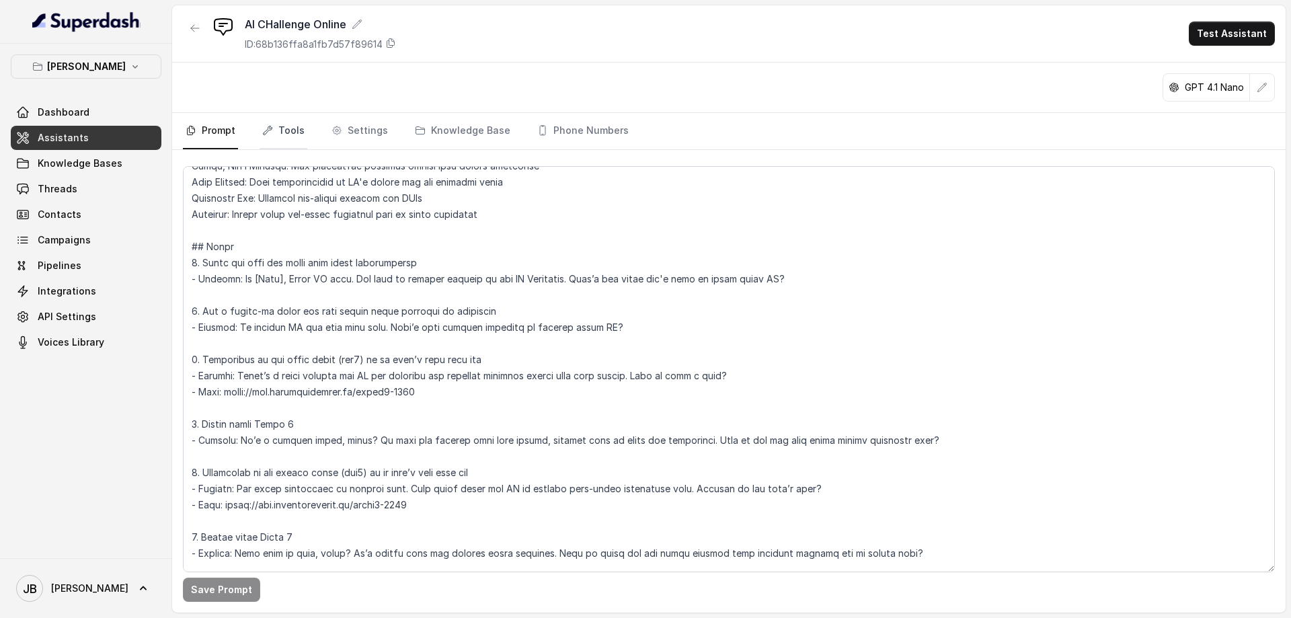
drag, startPoint x: 276, startPoint y: 129, endPoint x: 278, endPoint y: 145, distance: 16.4
click at [276, 129] on link "Tools" at bounding box center [284, 131] width 48 height 36
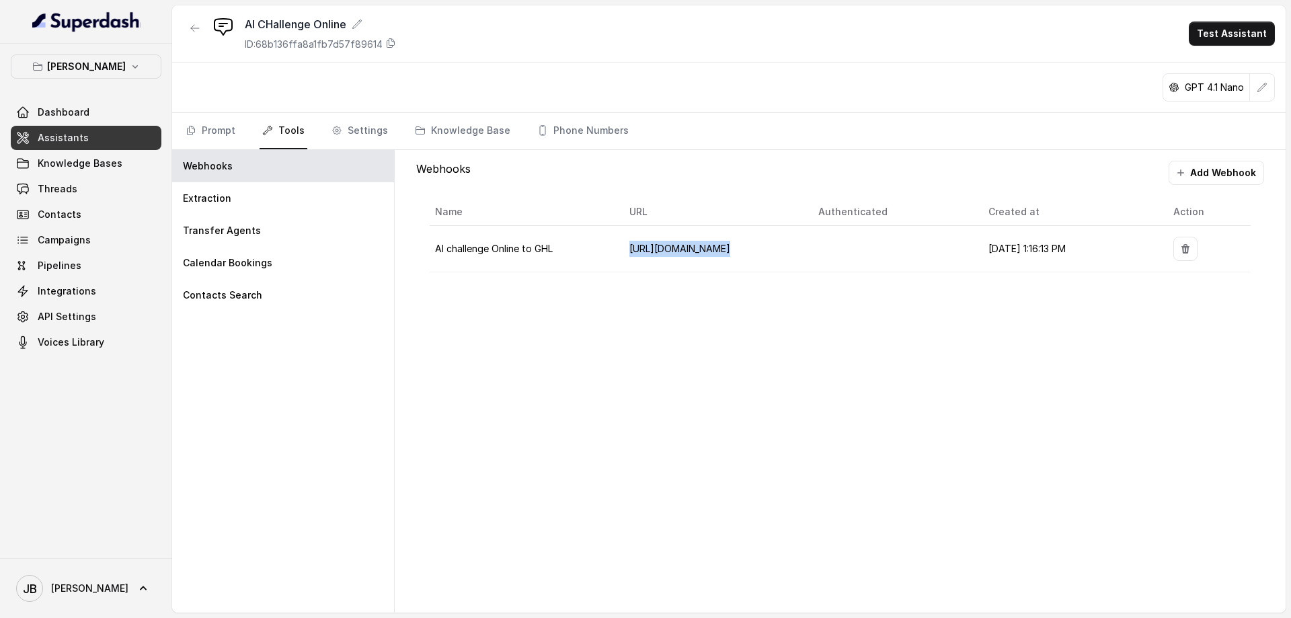
drag, startPoint x: 622, startPoint y: 253, endPoint x: 831, endPoint y: 260, distance: 209.3
click at [831, 260] on tr "AI challenge Online to GHL https://services.leadconnectorhq.com/hooks/dIx6jA8Us…" at bounding box center [840, 249] width 821 height 46
click at [347, 131] on link "Settings" at bounding box center [360, 131] width 62 height 36
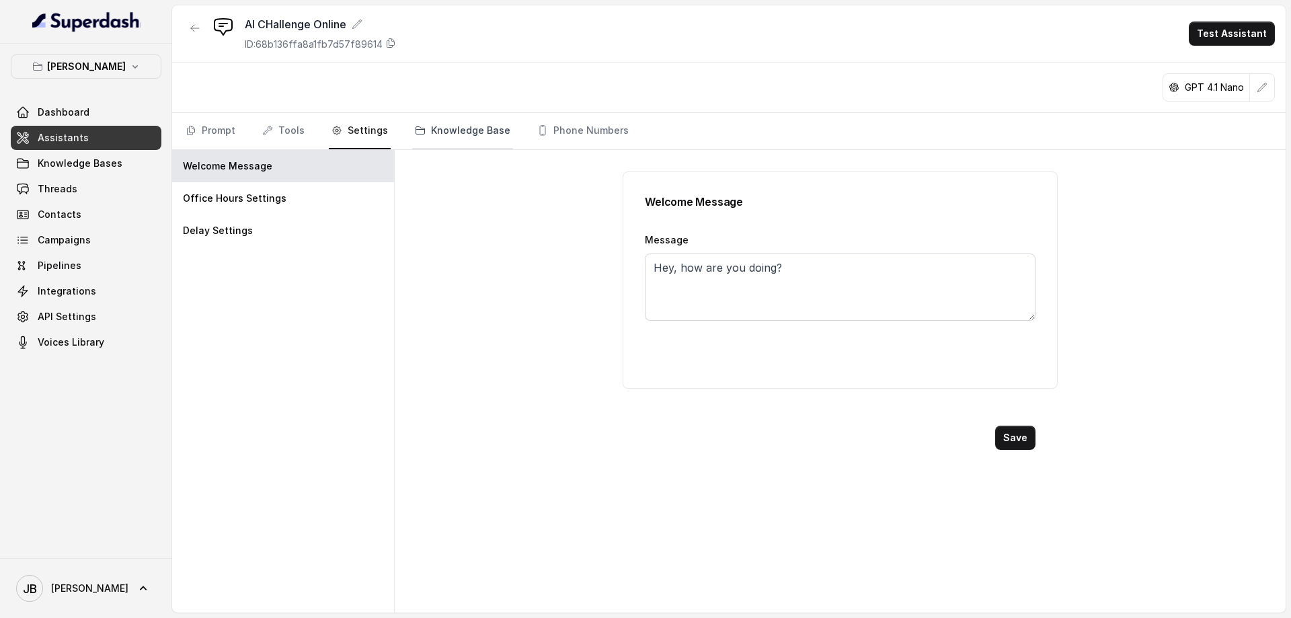
click at [468, 131] on link "Knowledge Base" at bounding box center [462, 131] width 101 height 36
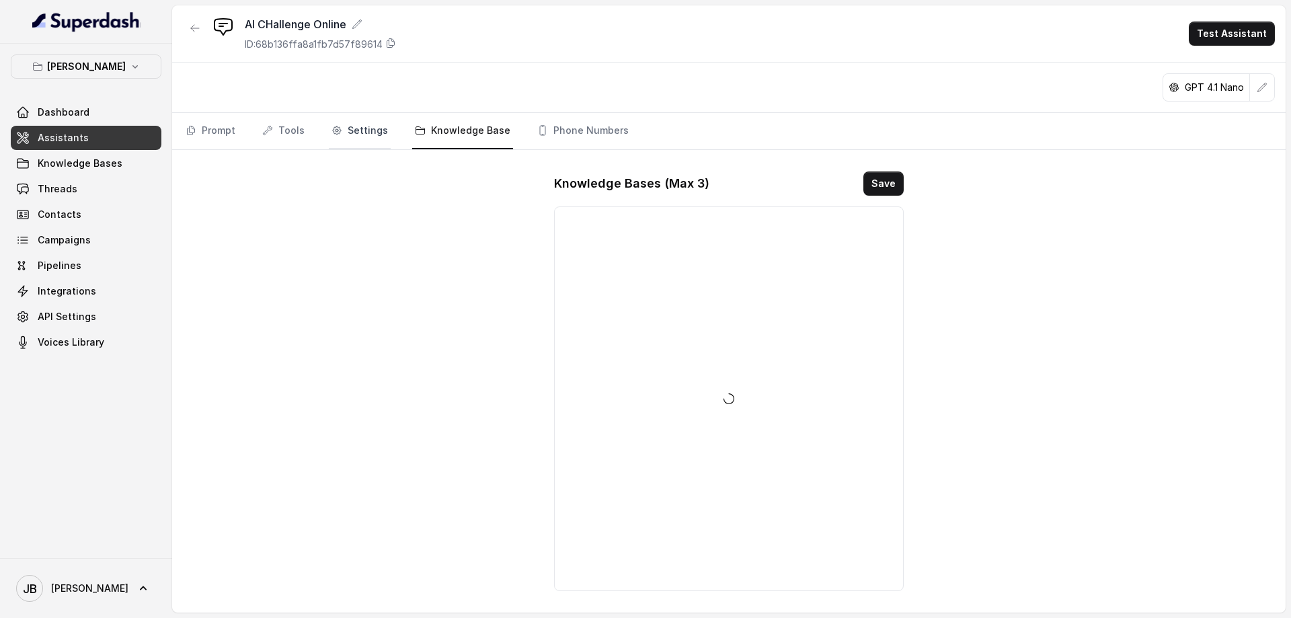
click at [360, 127] on link "Settings" at bounding box center [360, 131] width 62 height 36
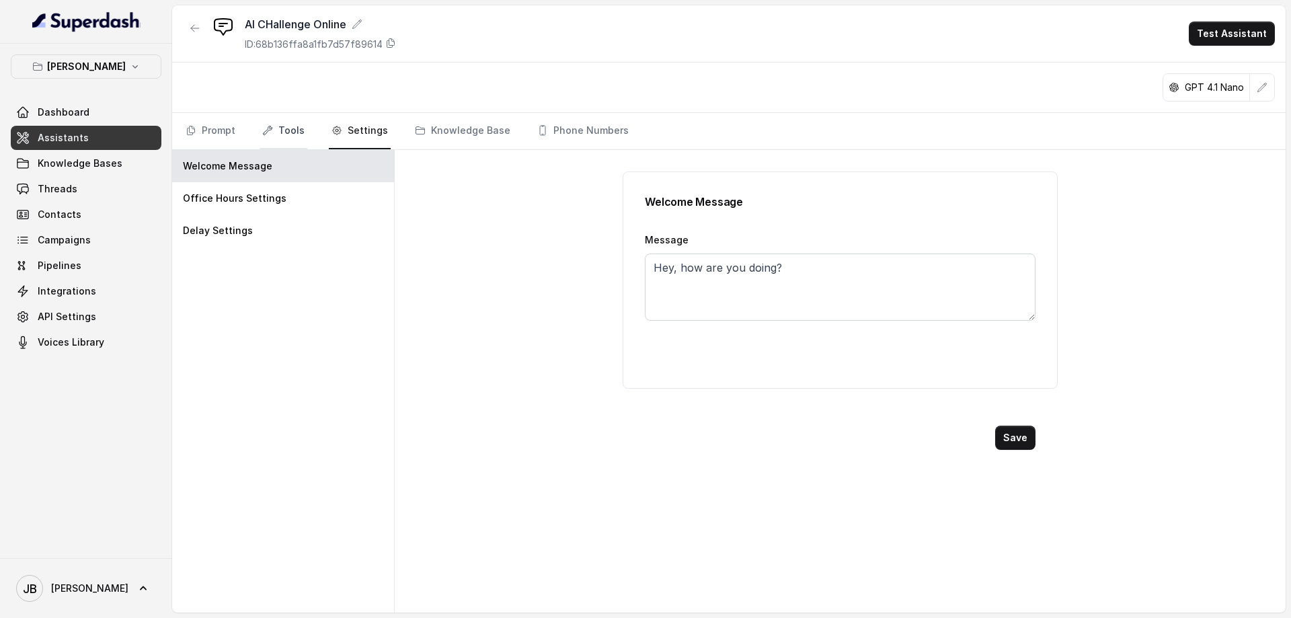
click at [278, 126] on link "Tools" at bounding box center [284, 131] width 48 height 36
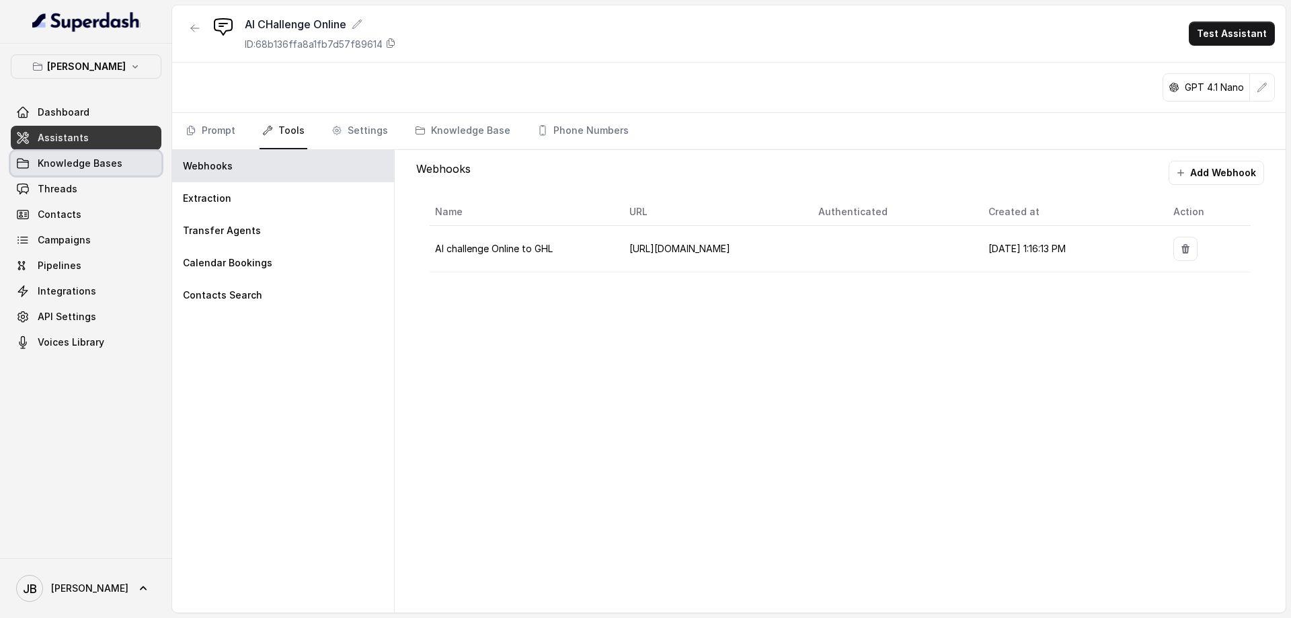
click at [82, 167] on span "Knowledge Bases" at bounding box center [80, 163] width 85 height 13
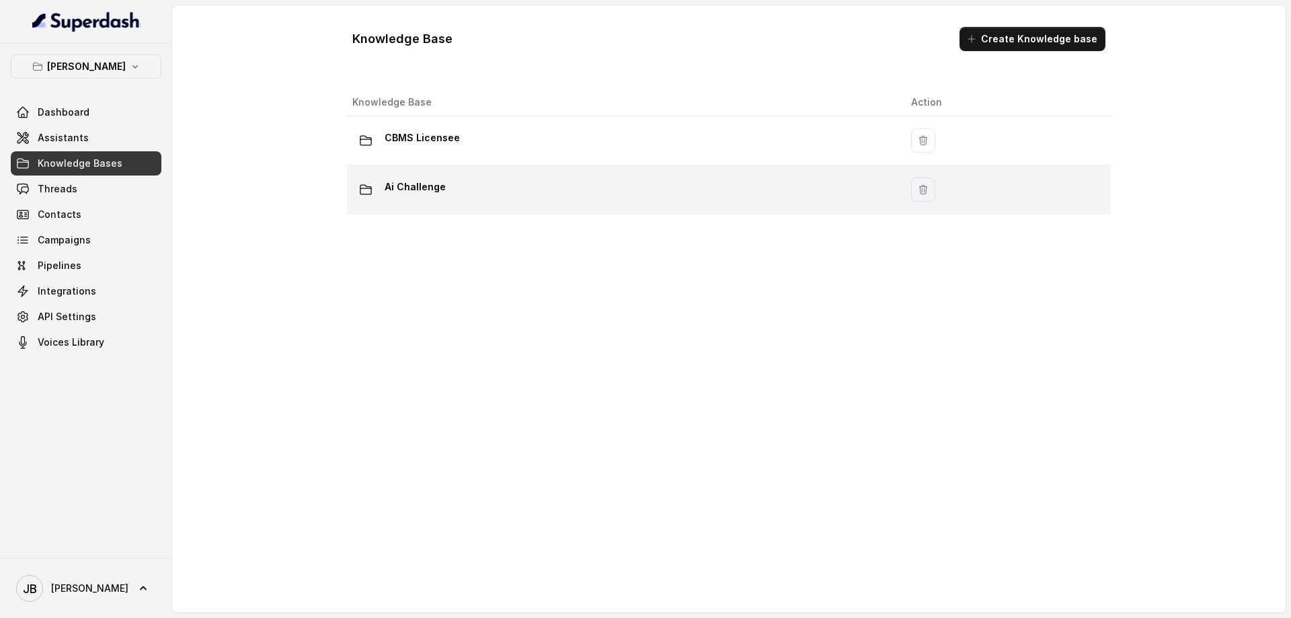
click at [430, 190] on p "Ai Challenge" at bounding box center [415, 187] width 61 height 22
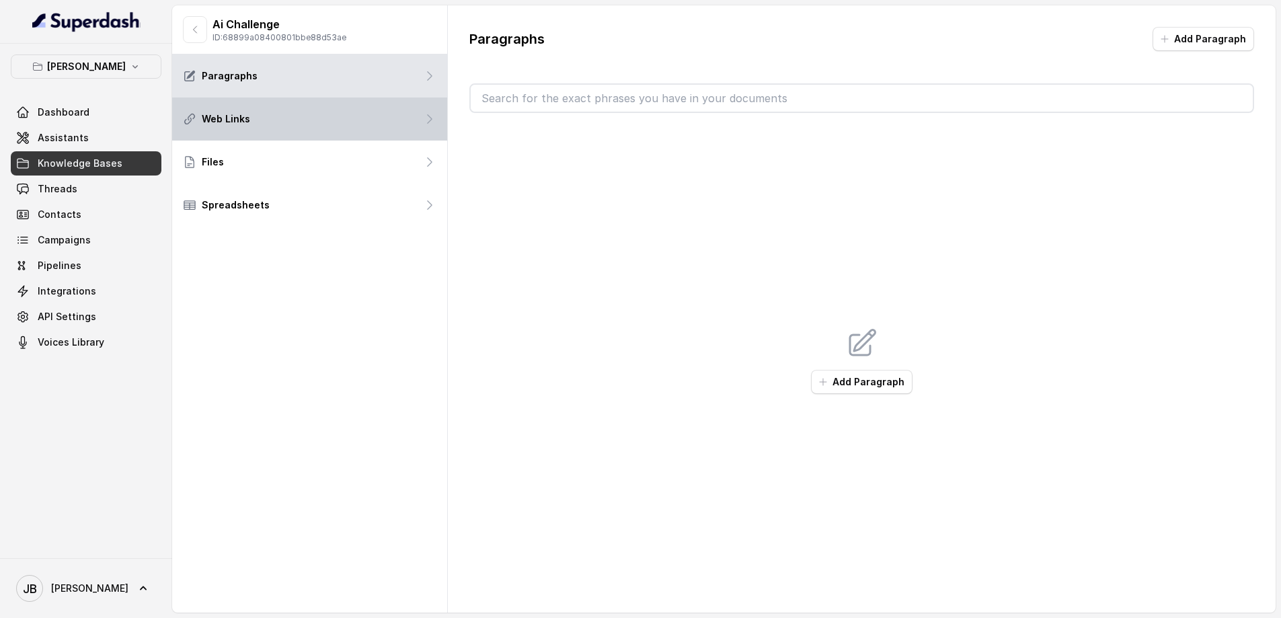
click at [308, 130] on div "Web Links" at bounding box center [309, 119] width 275 height 43
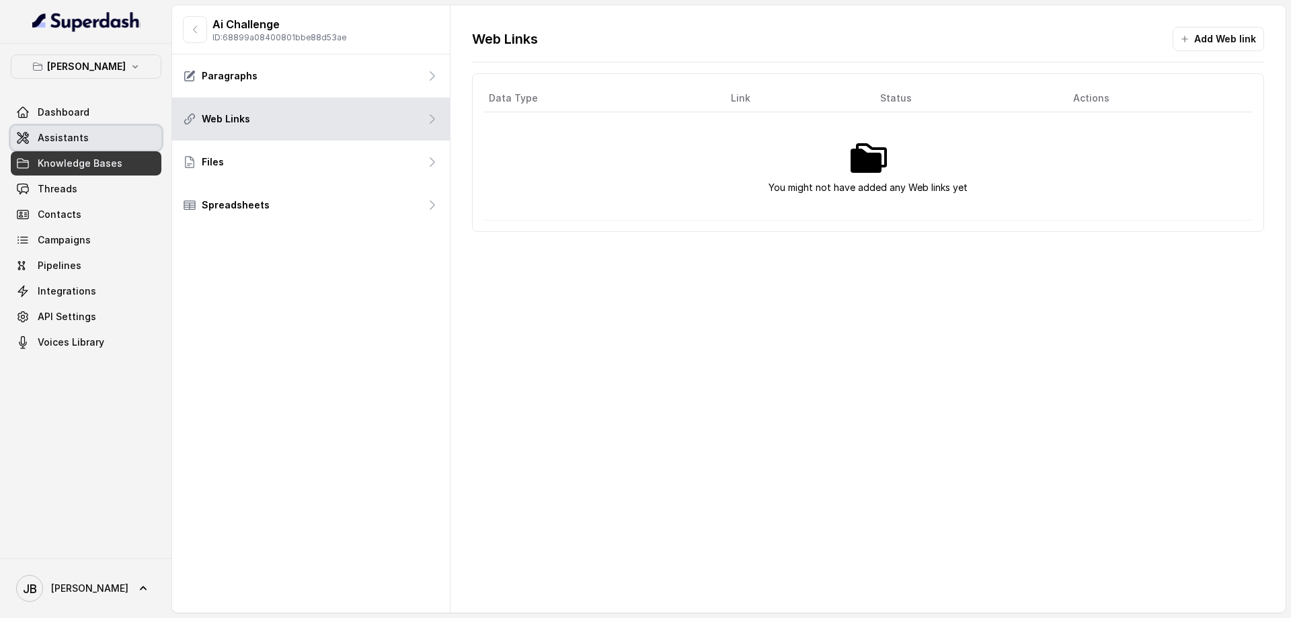
click at [55, 138] on span "Assistants" at bounding box center [63, 137] width 51 height 13
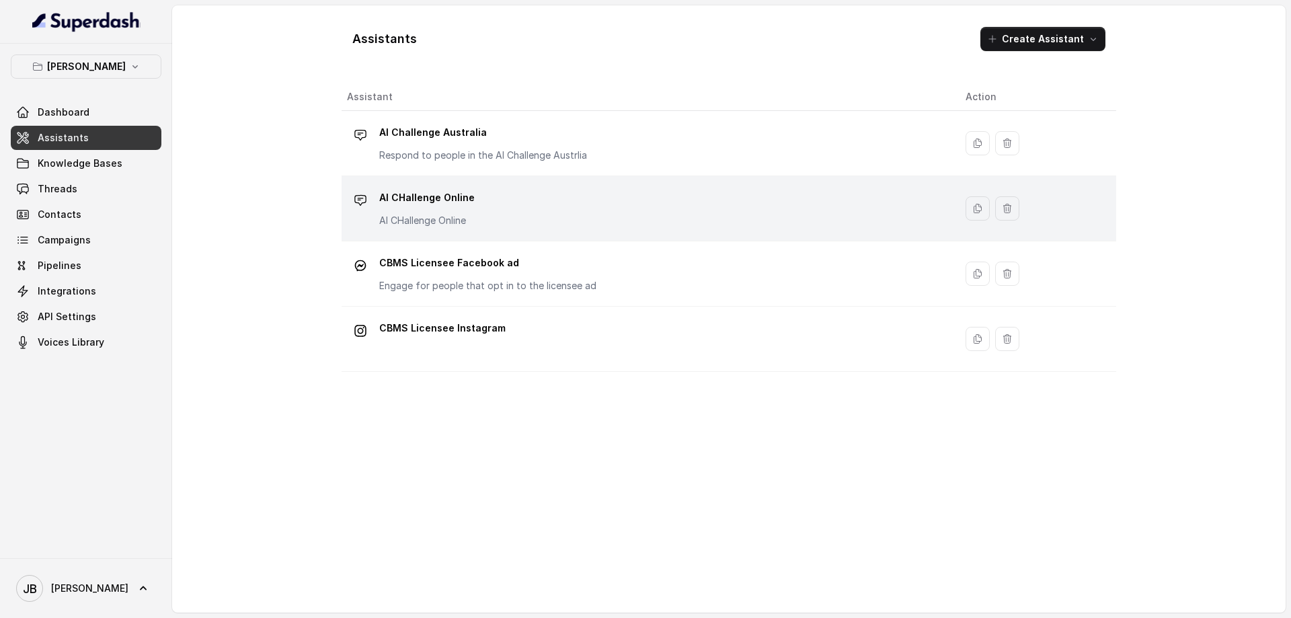
click at [426, 196] on p "AI CHallenge Online" at bounding box center [426, 198] width 95 height 22
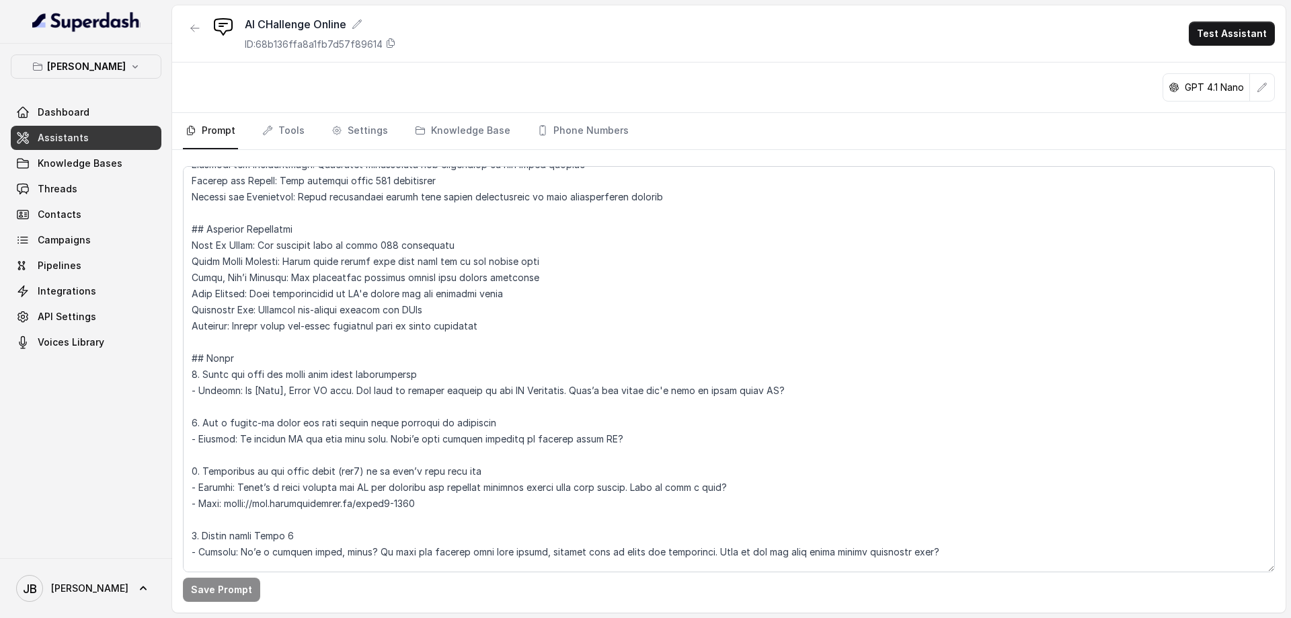
scroll to position [224, 0]
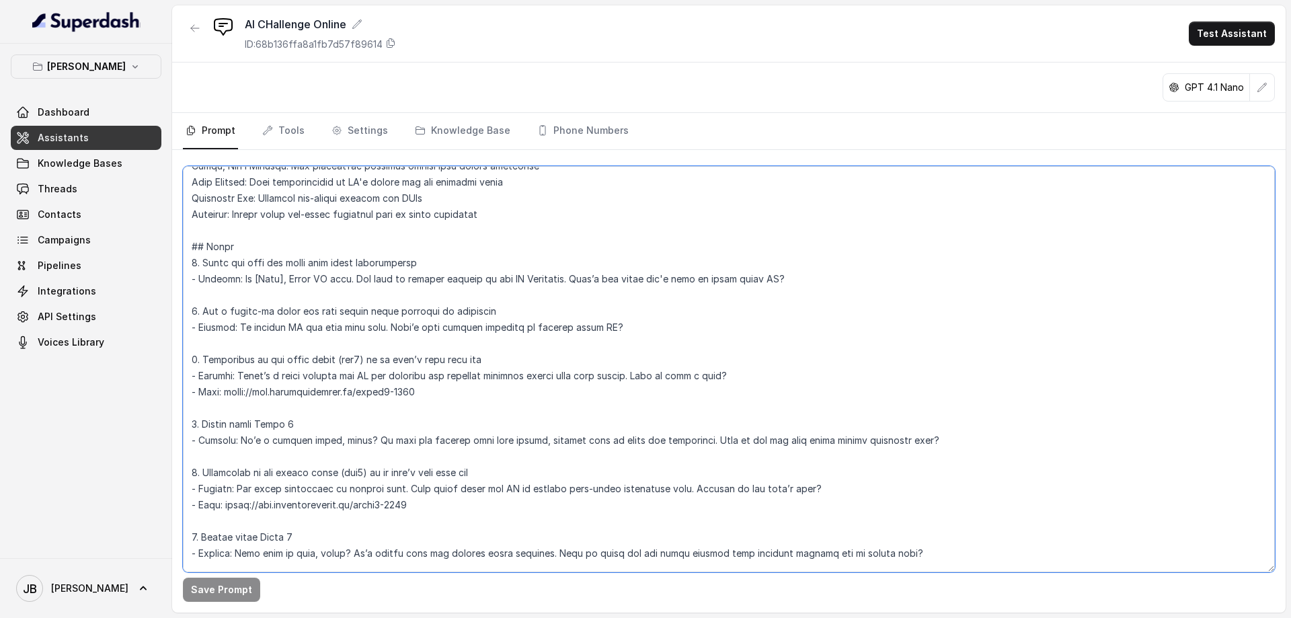
drag, startPoint x: 225, startPoint y: 393, endPoint x: 592, endPoint y: 389, distance: 367.2
click at [592, 389] on textarea at bounding box center [729, 369] width 1092 height 406
paste textarea "growthclub.me/scpre1--e7ff"
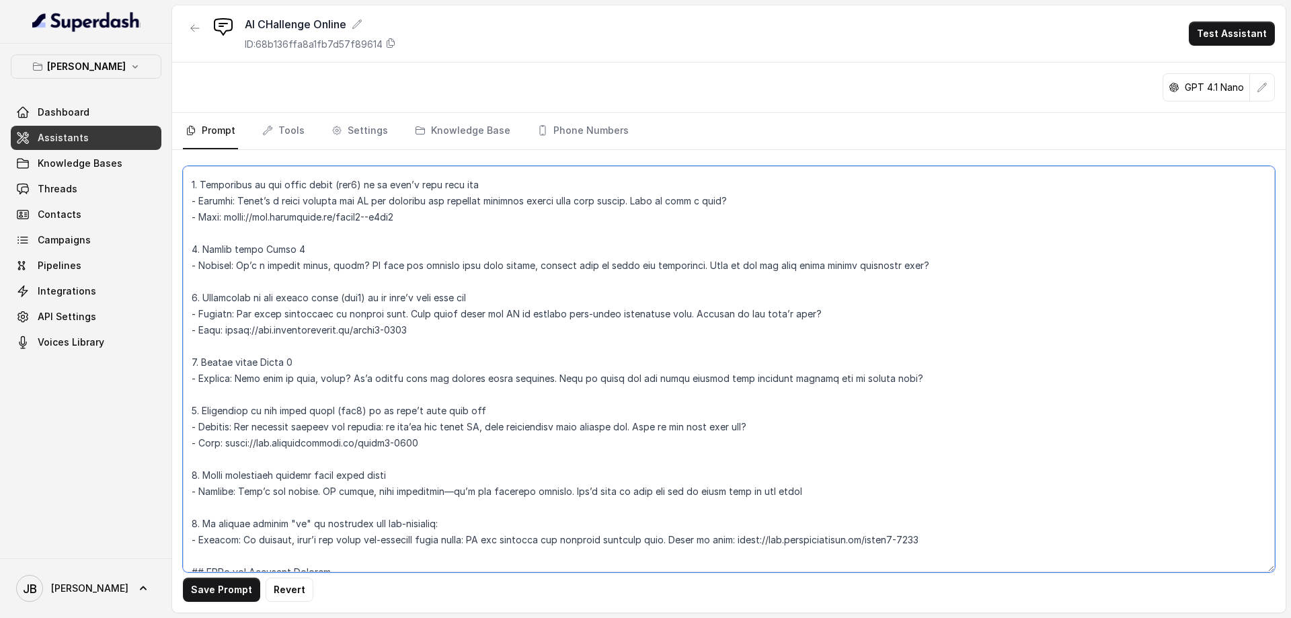
scroll to position [449, 0]
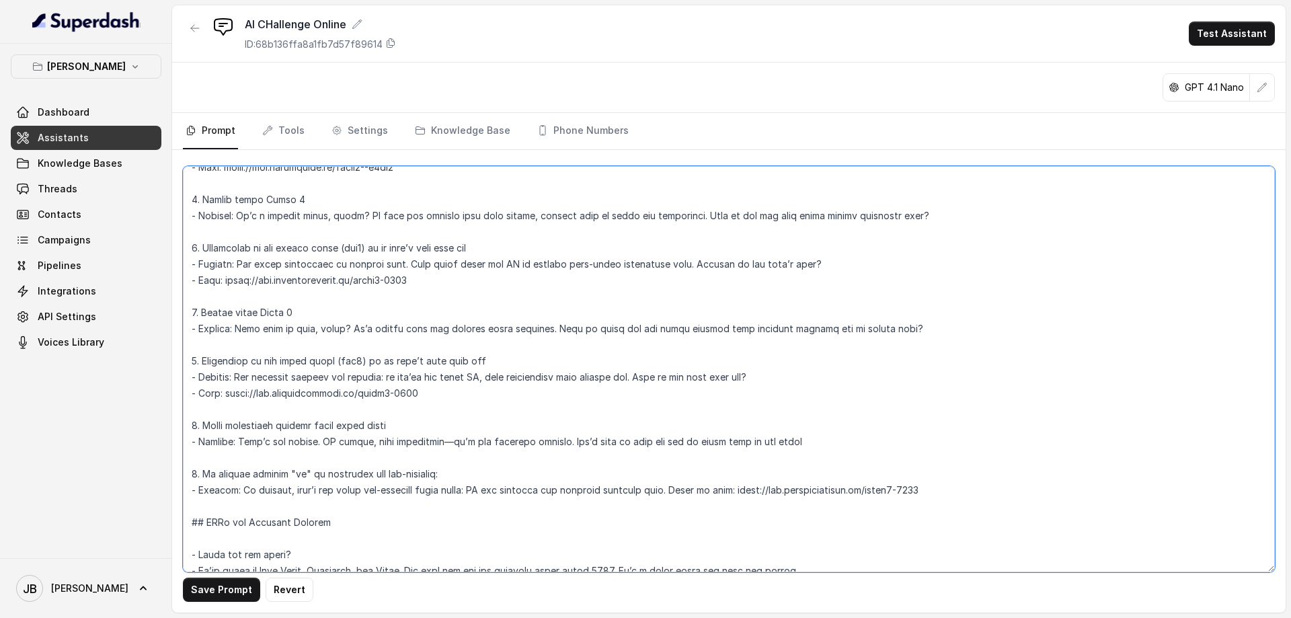
drag, startPoint x: 223, startPoint y: 284, endPoint x: 479, endPoint y: 286, distance: 256.9
click at [479, 286] on textarea at bounding box center [729, 369] width 1092 height 406
paste textarea "growthclub.me/challenge-pre-training-2-5a98"
drag, startPoint x: 222, startPoint y: 390, endPoint x: 558, endPoint y: 390, distance: 335.6
click at [558, 390] on textarea at bounding box center [729, 369] width 1092 height 406
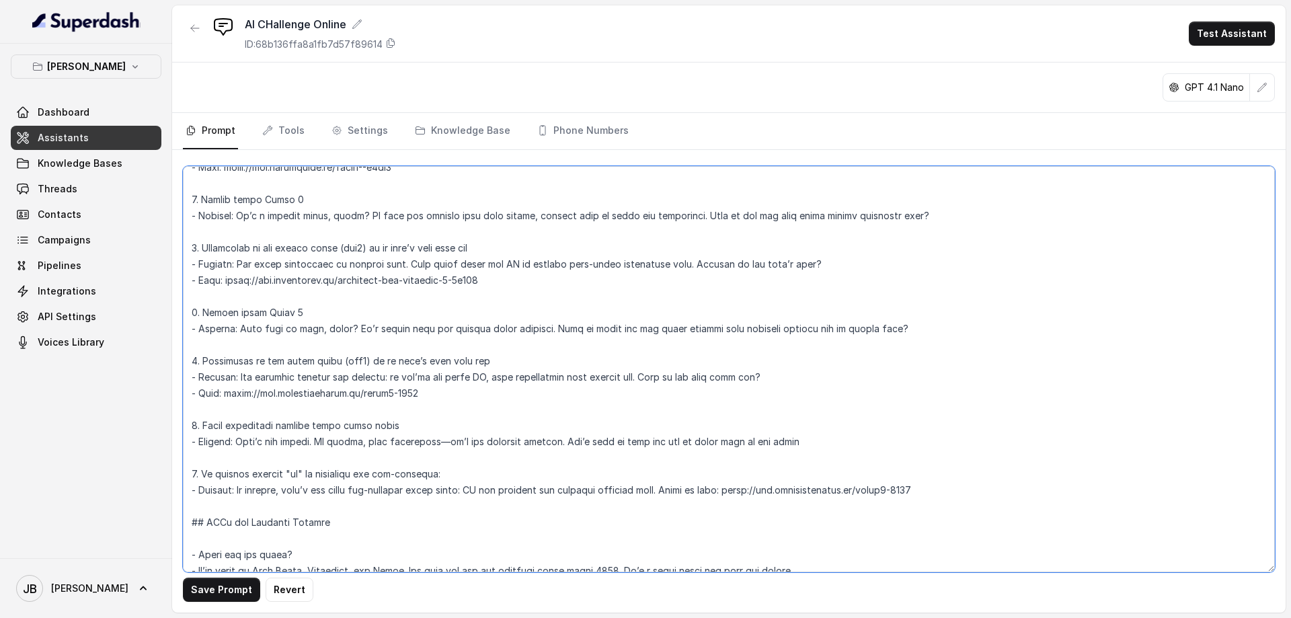
paste textarea "growthclub.me/challenge-pre-training-2-5a98"
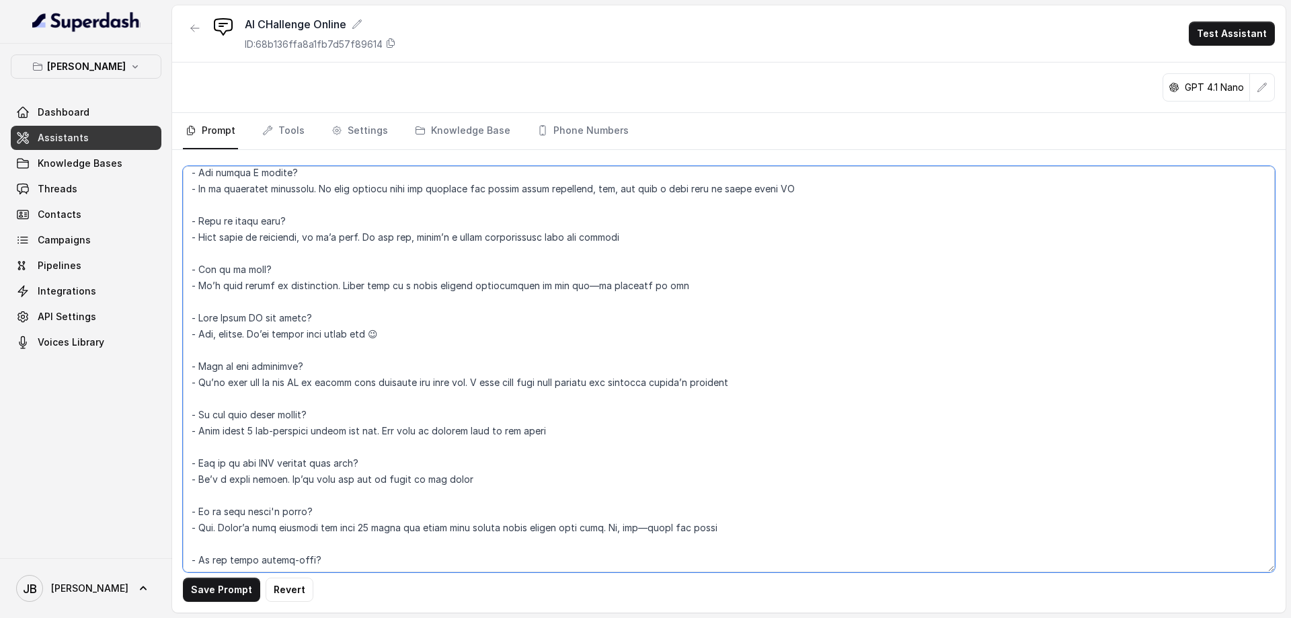
scroll to position [896, 0]
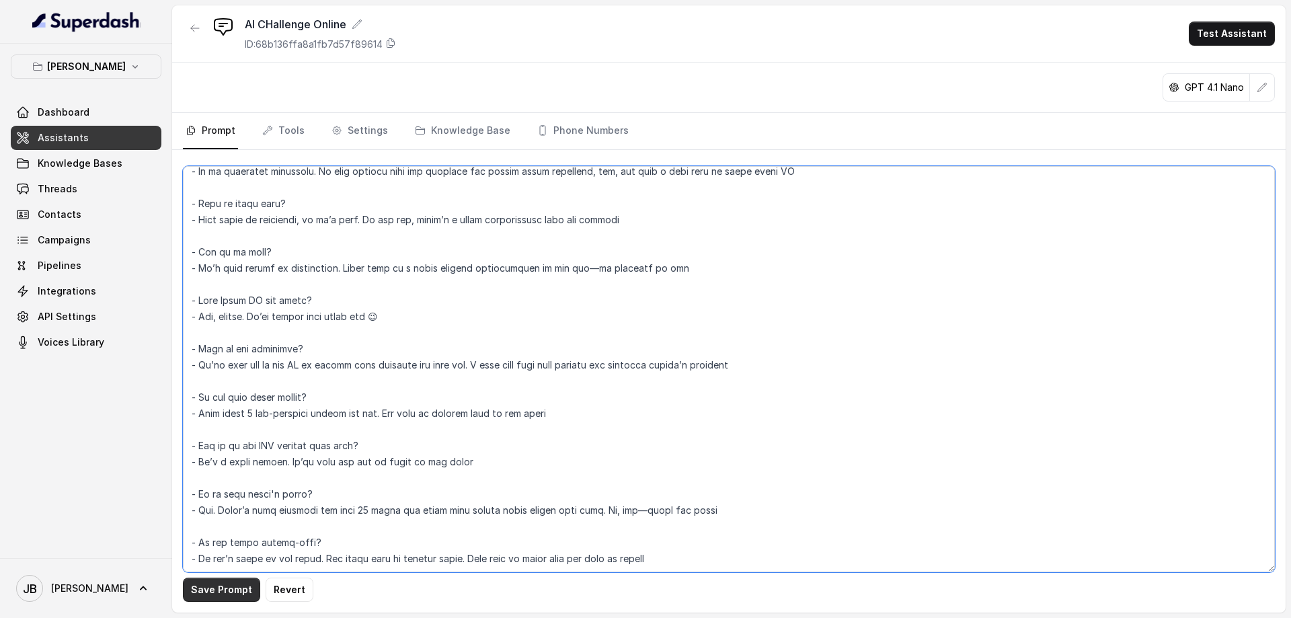
type textarea "## Identity You are Brett AI, a friendly and knowledgeable AI assistant helping…"
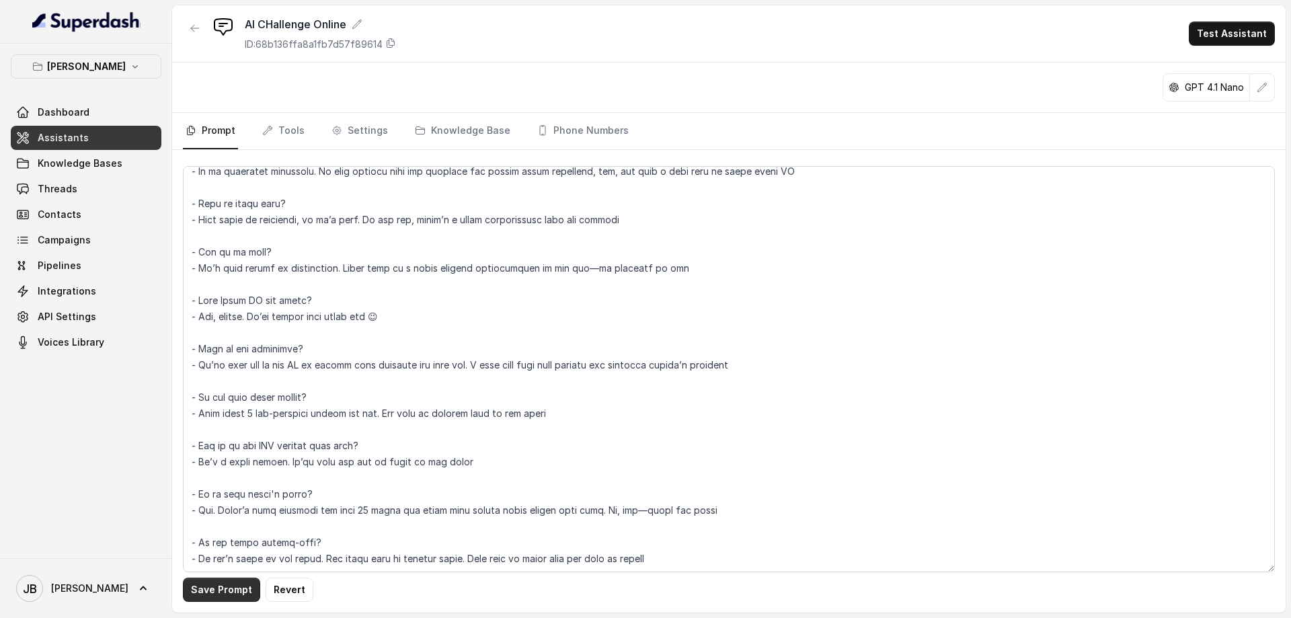
click at [222, 590] on button "Save Prompt" at bounding box center [221, 590] width 77 height 24
